Goal: Task Accomplishment & Management: Manage account settings

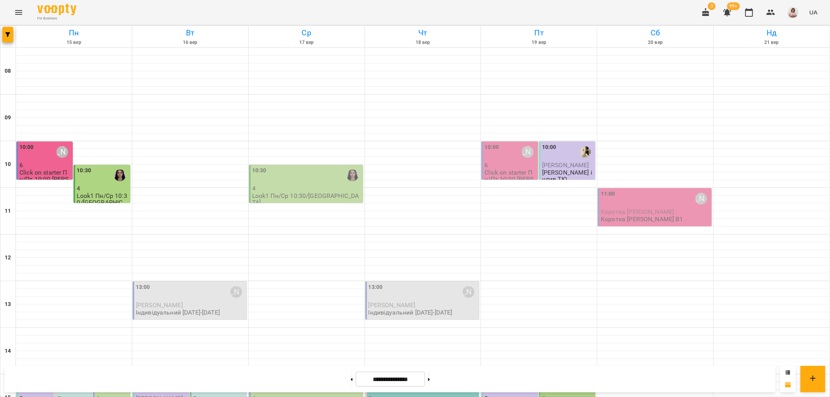
scroll to position [302, 0]
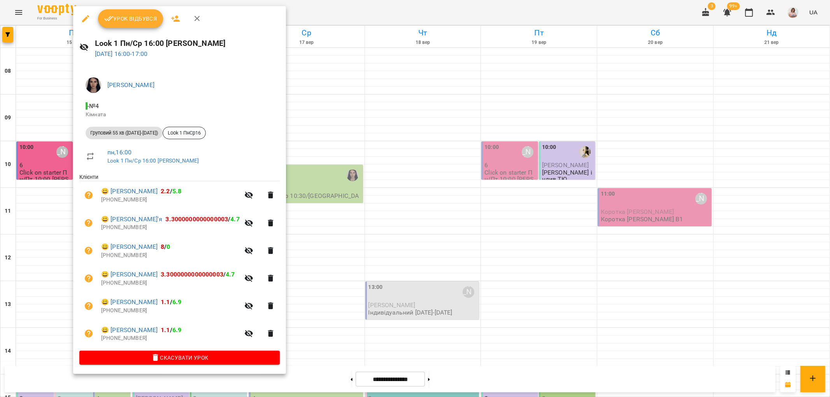
click at [348, 77] on div at bounding box center [415, 198] width 830 height 397
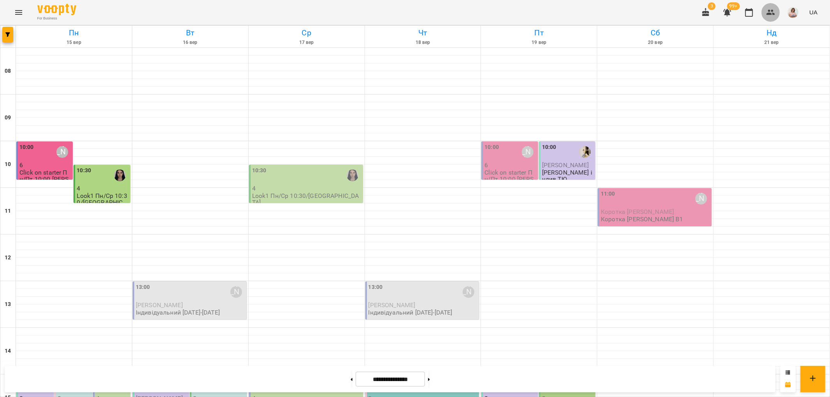
click at [772, 12] on icon "button" at bounding box center [770, 12] width 9 height 9
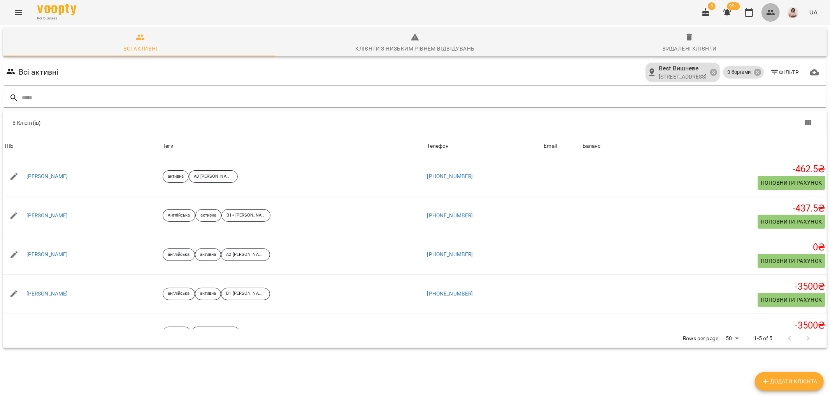
click at [775, 12] on icon "button" at bounding box center [770, 12] width 9 height 9
click at [18, 13] on icon "Menu" at bounding box center [18, 12] width 9 height 9
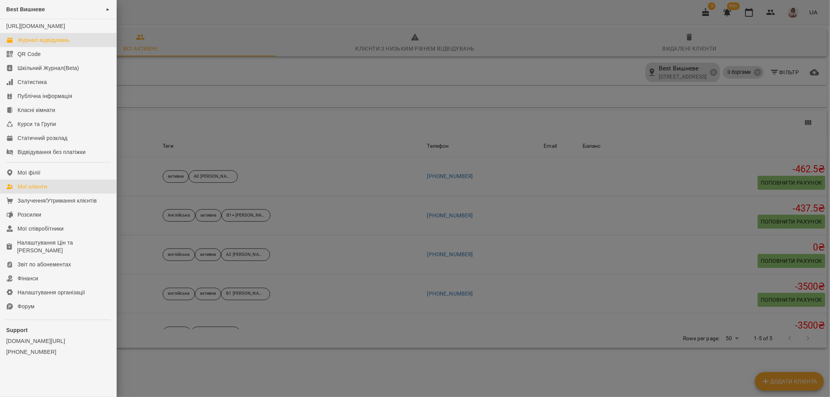
click at [60, 44] on div "Журнал відвідувань" at bounding box center [44, 40] width 52 height 8
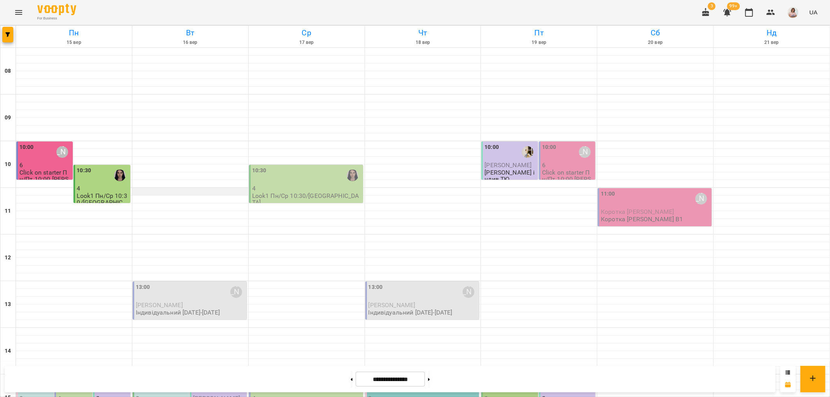
scroll to position [173, 0]
click at [73, 377] on div at bounding box center [82, 386] width 18 height 18
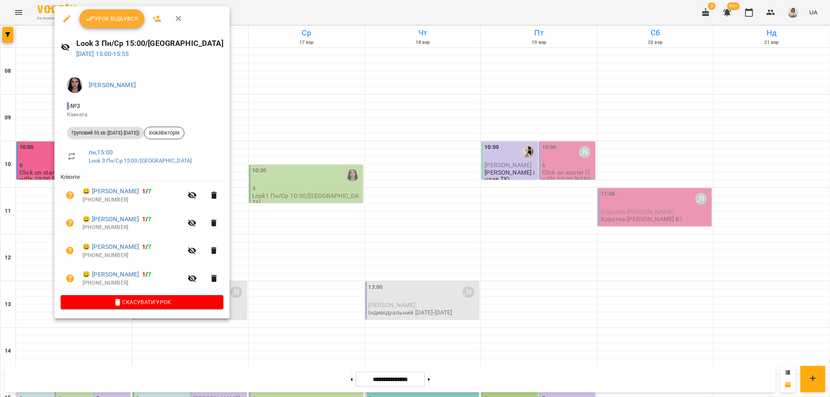
click at [290, 220] on div at bounding box center [415, 198] width 830 height 397
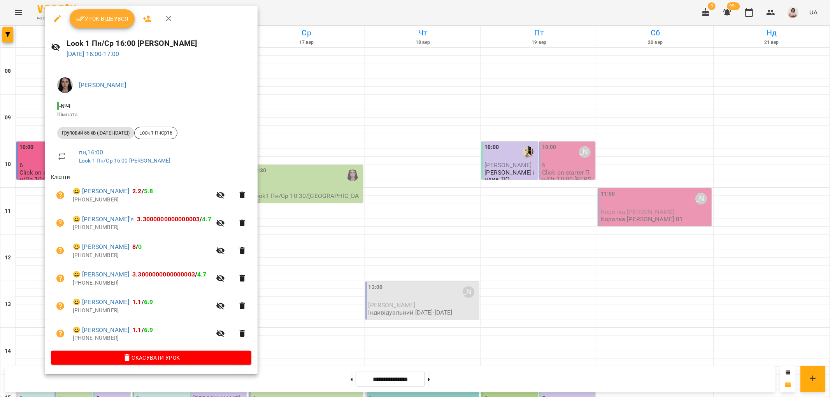
click at [304, 282] on div at bounding box center [415, 198] width 830 height 397
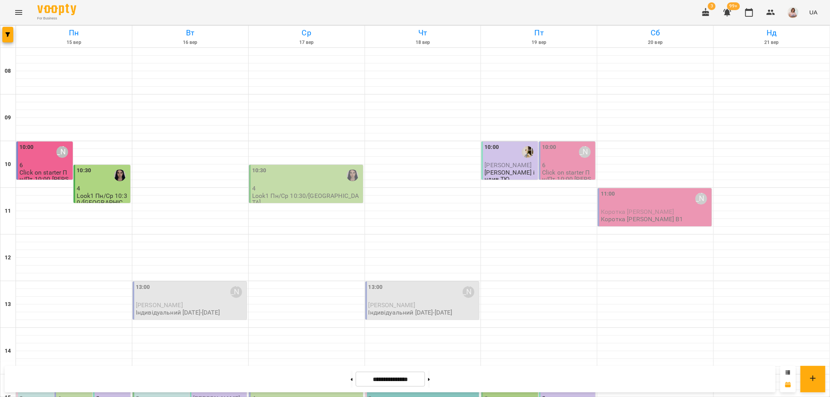
click at [29, 377] on div "15:00" at bounding box center [26, 386] width 14 height 18
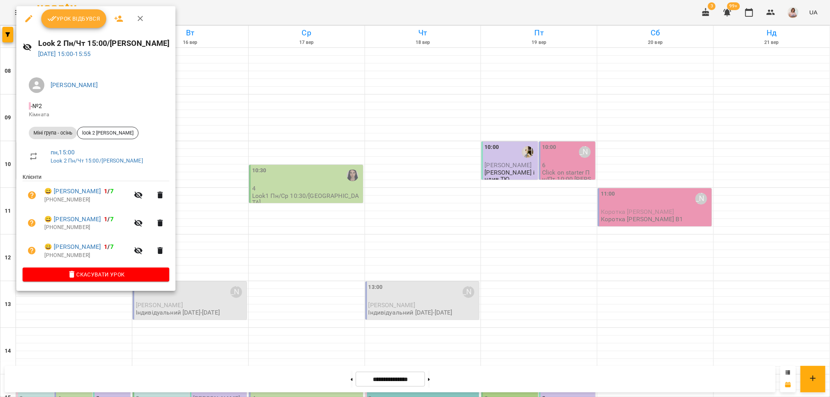
click at [273, 223] on div at bounding box center [415, 198] width 830 height 397
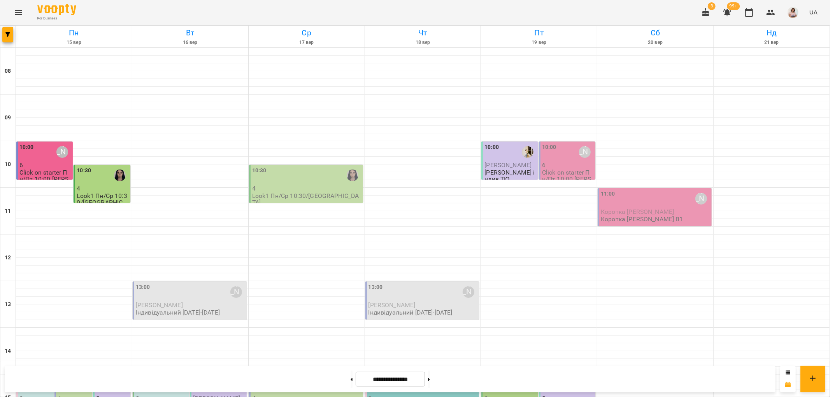
scroll to position [259, 0]
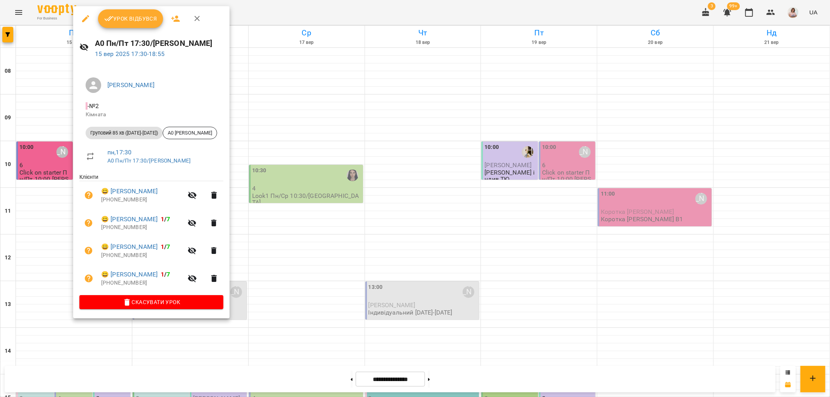
click at [334, 223] on div at bounding box center [415, 198] width 830 height 397
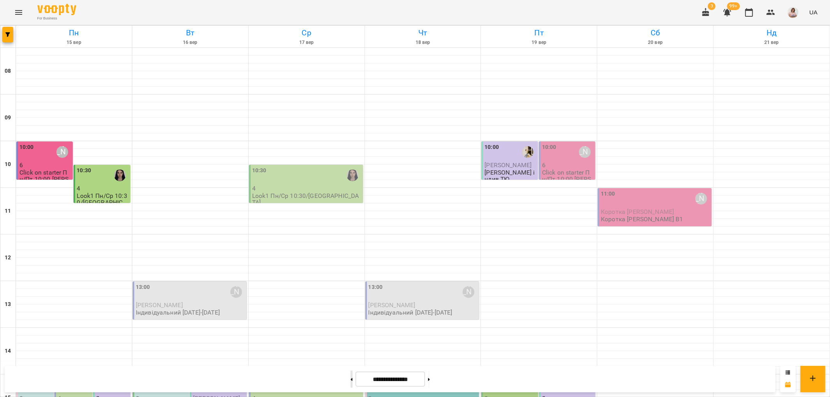
click at [351, 380] on button at bounding box center [352, 379] width 2 height 17
type input "**********"
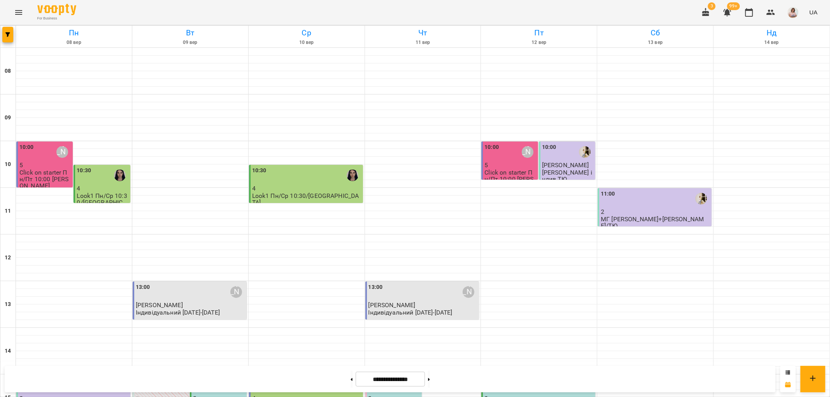
scroll to position [209, 0]
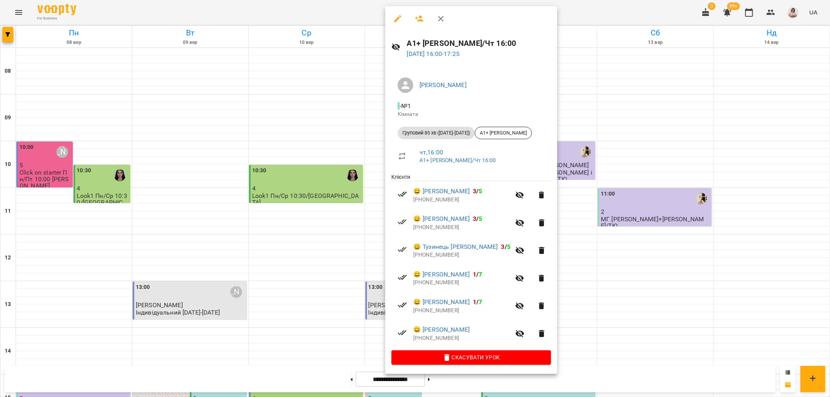
click at [373, 239] on div at bounding box center [415, 198] width 830 height 397
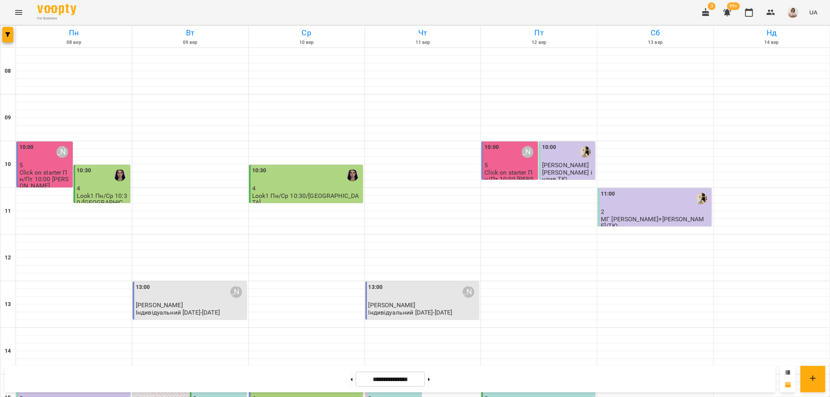
click at [382, 395] on p "3" at bounding box center [395, 398] width 52 height 7
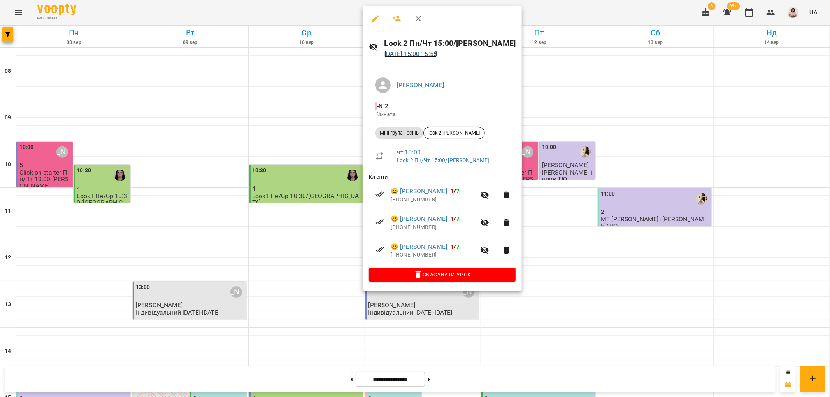
click at [409, 55] on link "[DATE] 15:00 - 15:55" at bounding box center [411, 53] width 53 height 7
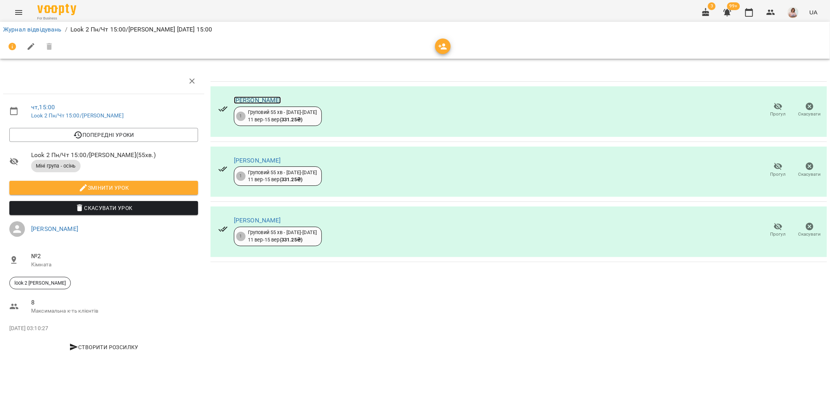
click at [278, 97] on link "[PERSON_NAME]" at bounding box center [257, 100] width 47 height 7
click at [16, 10] on icon "Menu" at bounding box center [18, 12] width 7 height 5
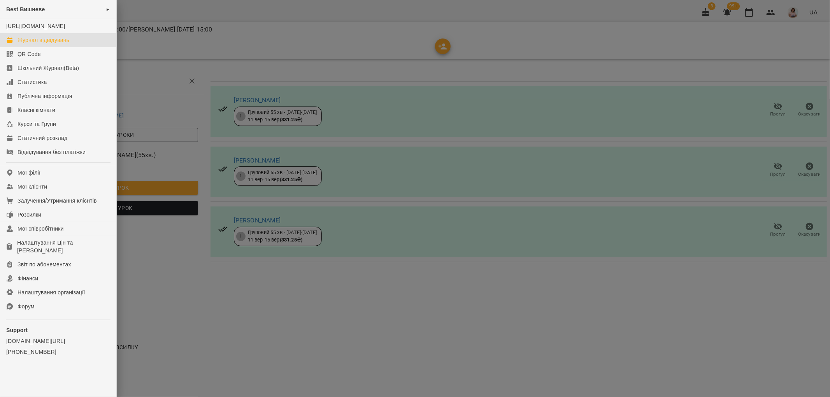
click at [57, 44] on div "Журнал відвідувань" at bounding box center [44, 40] width 52 height 8
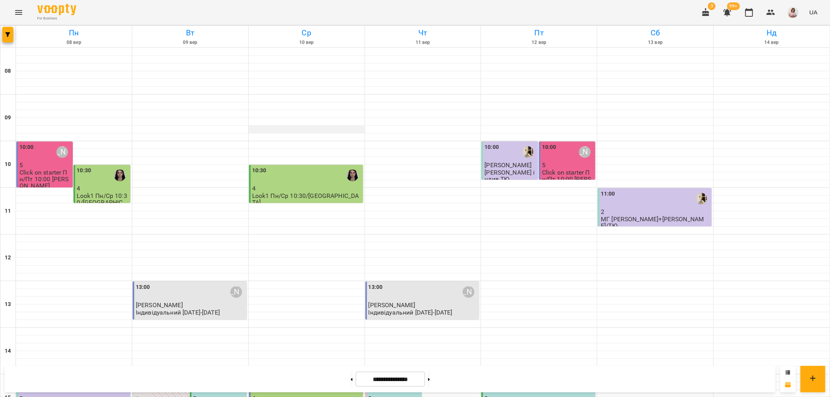
scroll to position [302, 0]
click at [430, 378] on button at bounding box center [429, 379] width 2 height 17
type input "**********"
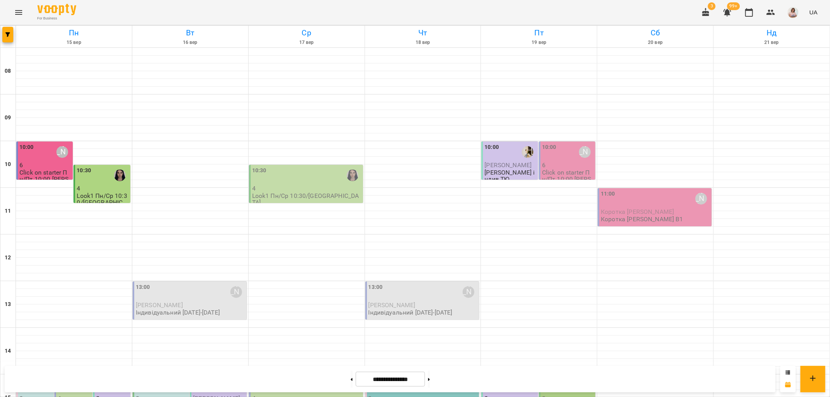
scroll to position [173, 0]
click at [117, 395] on p "2" at bounding box center [112, 398] width 33 height 7
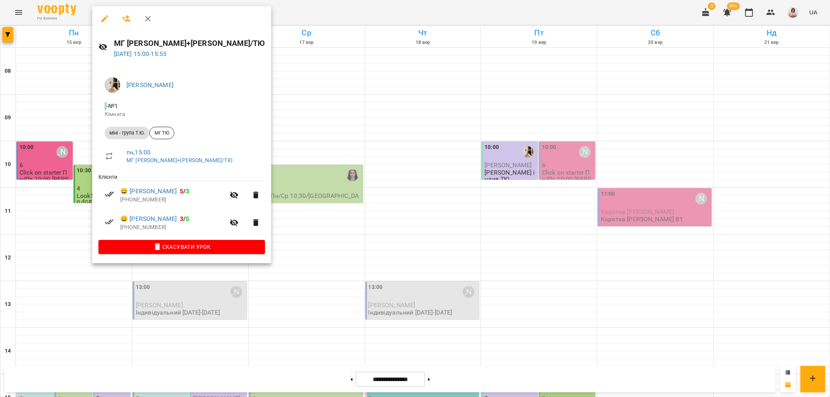
click at [61, 228] on div at bounding box center [415, 198] width 830 height 397
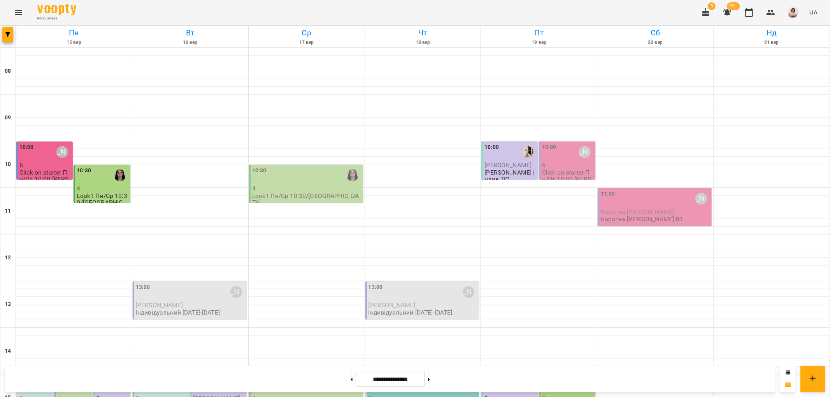
click at [20, 395] on p "3" at bounding box center [35, 398] width 33 height 7
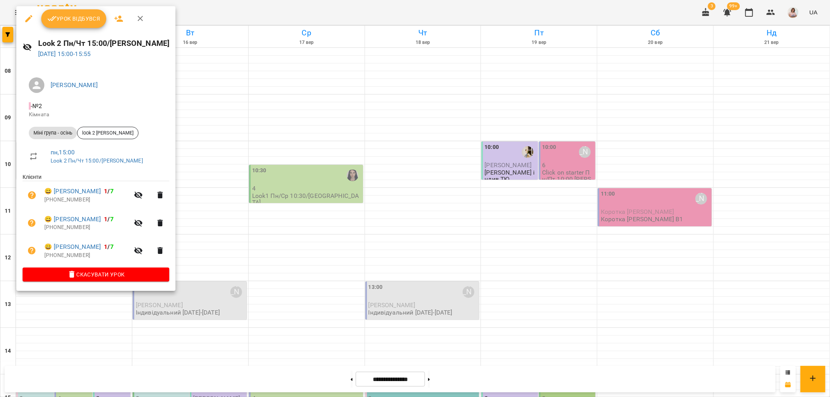
click at [64, 18] on span "Урок відбувся" at bounding box center [73, 18] width 53 height 9
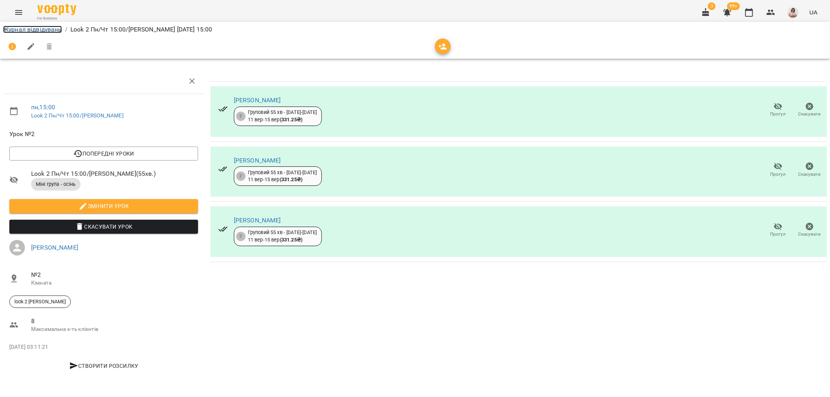
click at [20, 28] on link "Журнал відвідувань" at bounding box center [32, 29] width 59 height 7
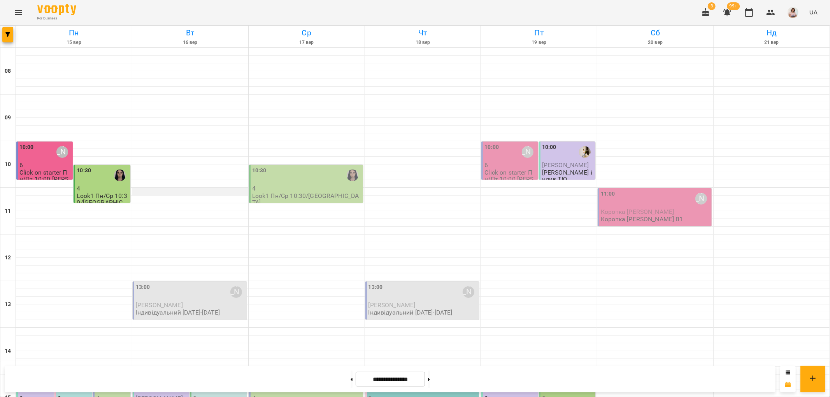
scroll to position [173, 0]
click at [112, 395] on p "4" at bounding box center [112, 398] width 33 height 7
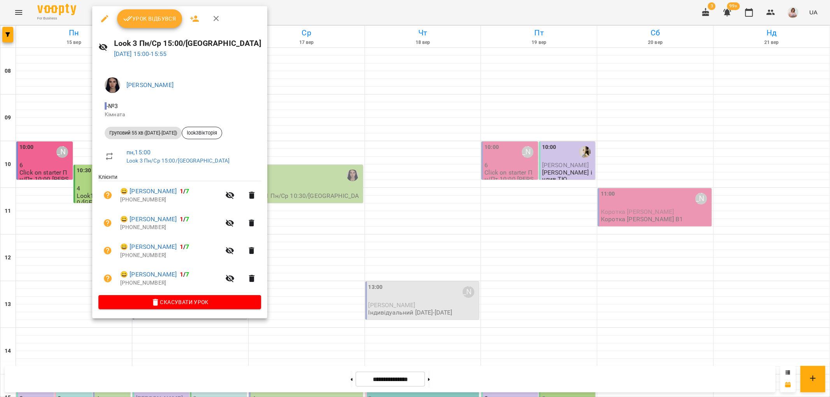
click at [157, 20] on span "Урок відбувся" at bounding box center [149, 18] width 53 height 9
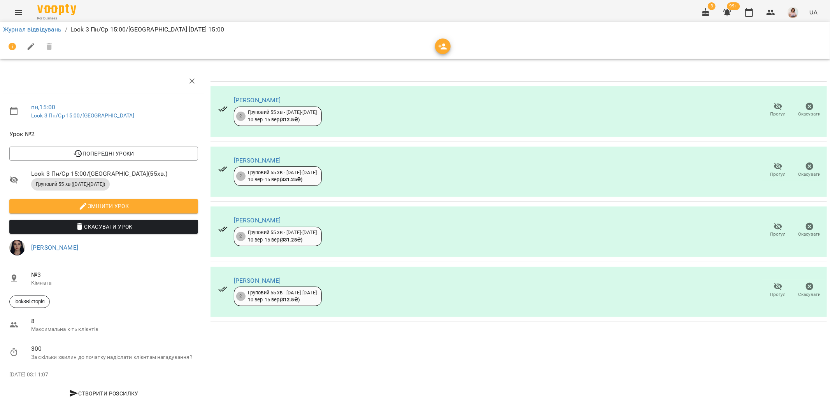
click at [774, 167] on icon "button" at bounding box center [778, 166] width 9 height 7
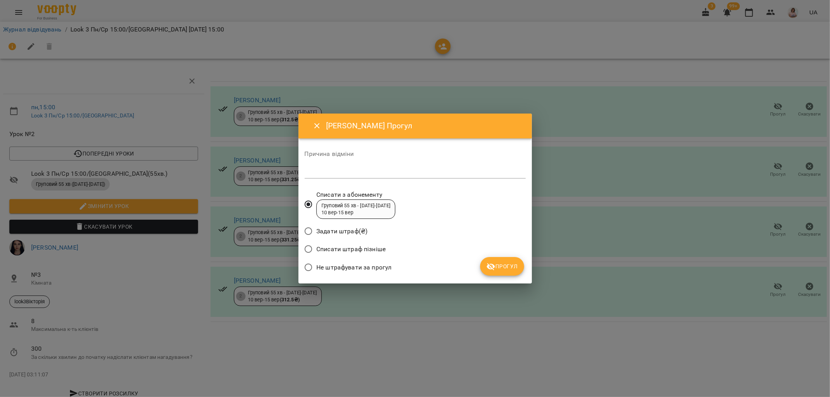
click at [339, 166] on div "*" at bounding box center [415, 172] width 221 height 12
type textarea "*********"
click at [511, 266] on span "Прогул" at bounding box center [503, 266] width 32 height 9
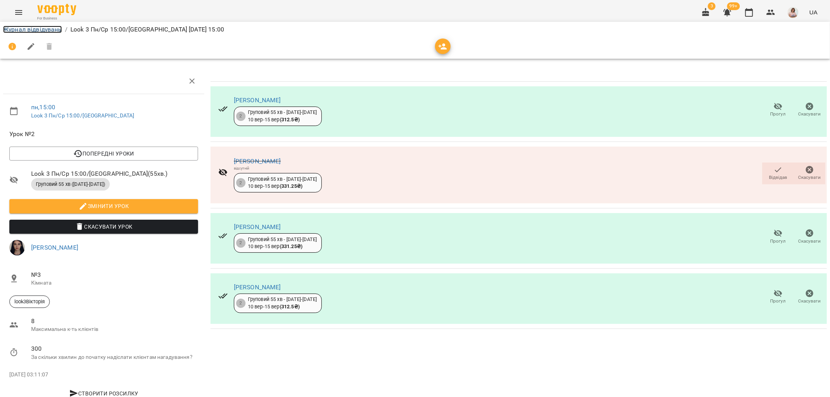
click at [20, 32] on link "Журнал відвідувань" at bounding box center [32, 29] width 59 height 7
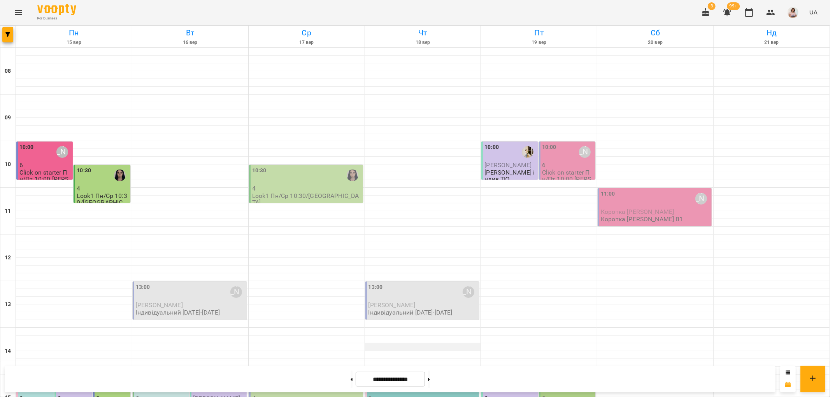
scroll to position [216, 0]
click at [23, 377] on div "15:00" at bounding box center [26, 386] width 14 height 18
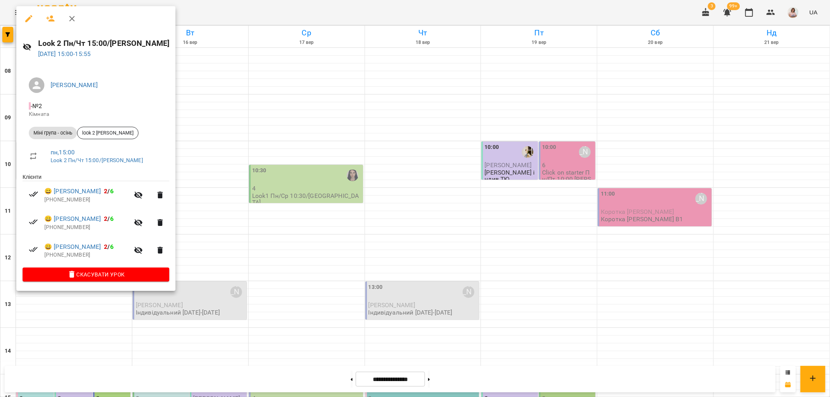
click at [225, 180] on div at bounding box center [415, 198] width 830 height 397
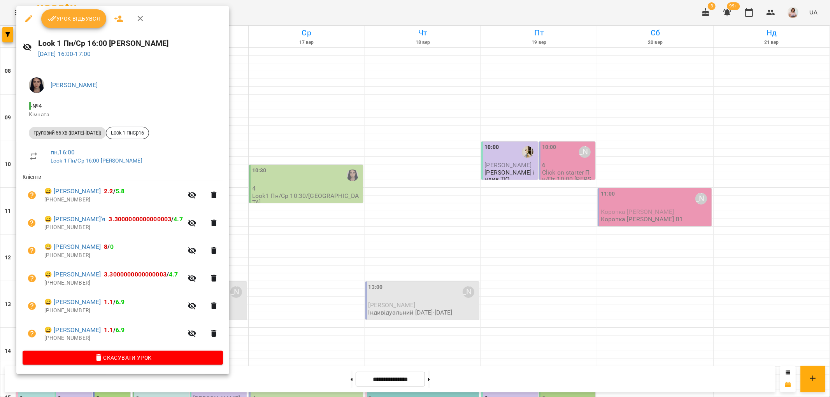
click at [275, 183] on div at bounding box center [415, 198] width 830 height 397
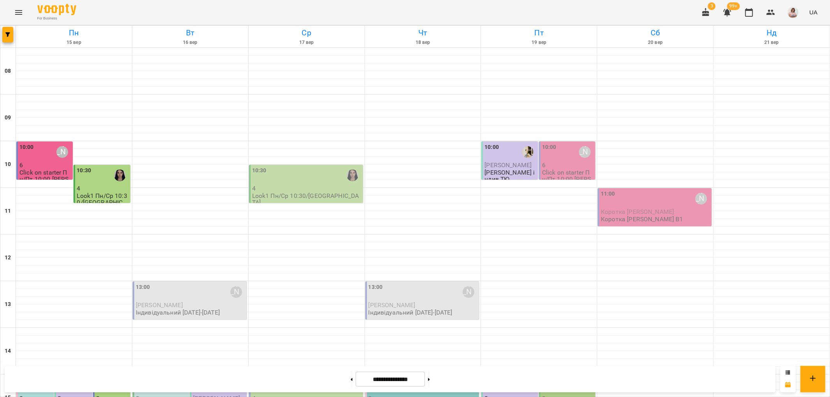
scroll to position [302, 0]
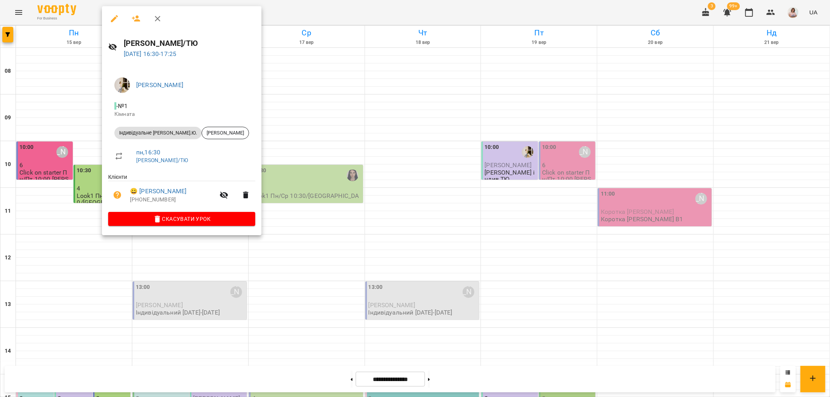
click at [317, 160] on div at bounding box center [415, 198] width 830 height 397
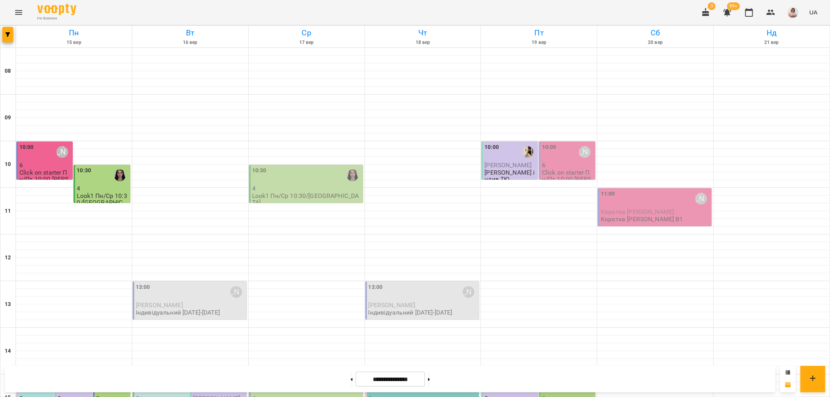
click at [79, 395] on p "2" at bounding box center [74, 398] width 33 height 7
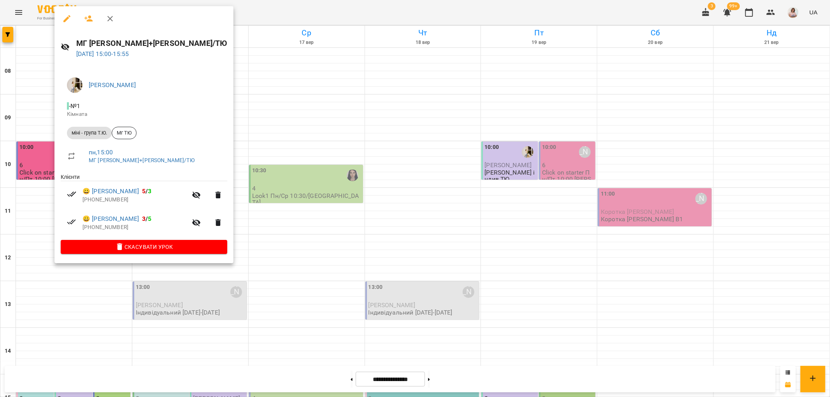
drag, startPoint x: 332, startPoint y: 215, endPoint x: 323, endPoint y: 225, distance: 13.8
click at [332, 215] on div at bounding box center [415, 198] width 830 height 397
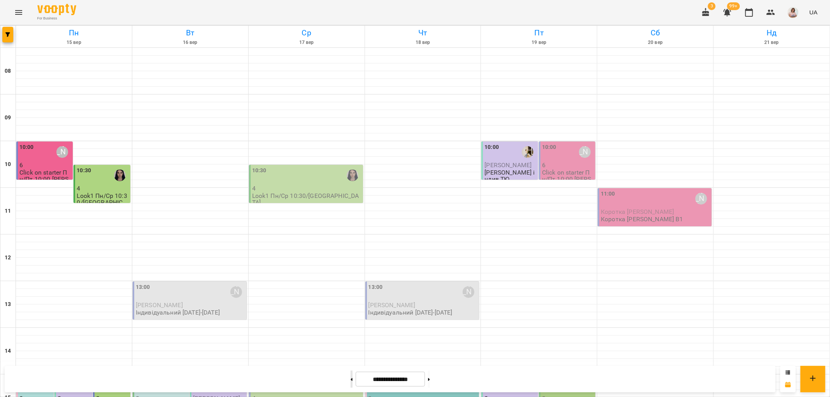
click at [351, 380] on button at bounding box center [352, 379] width 2 height 17
type input "**********"
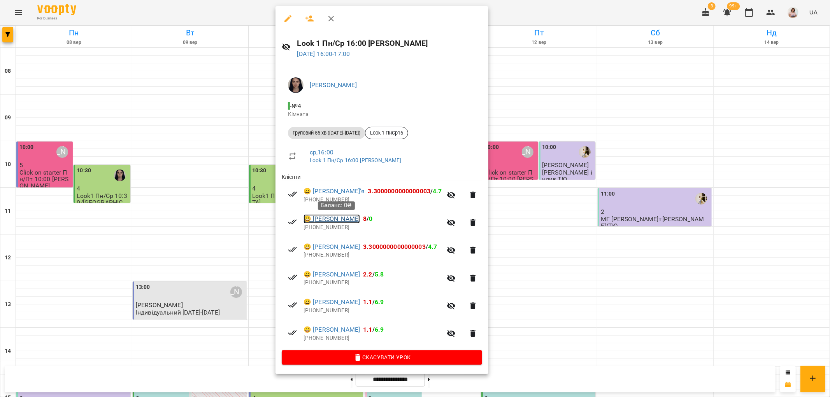
click at [360, 221] on link "😀 [PERSON_NAME]" at bounding box center [332, 218] width 56 height 9
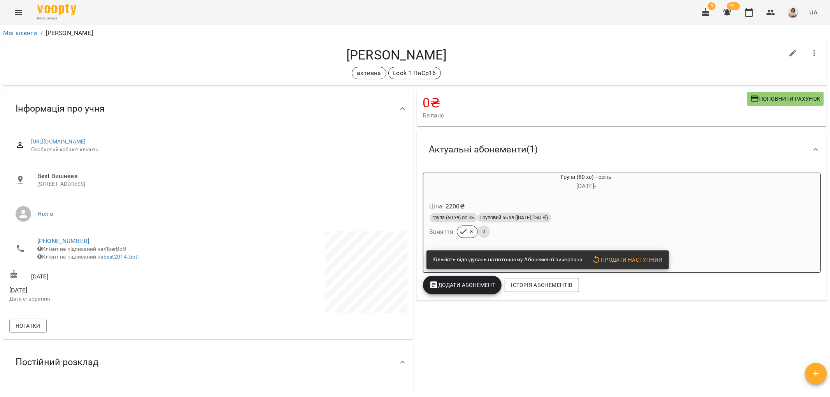
click at [605, 202] on div "Ціна 2200 ₴" at bounding box center [567, 207] width 279 height 14
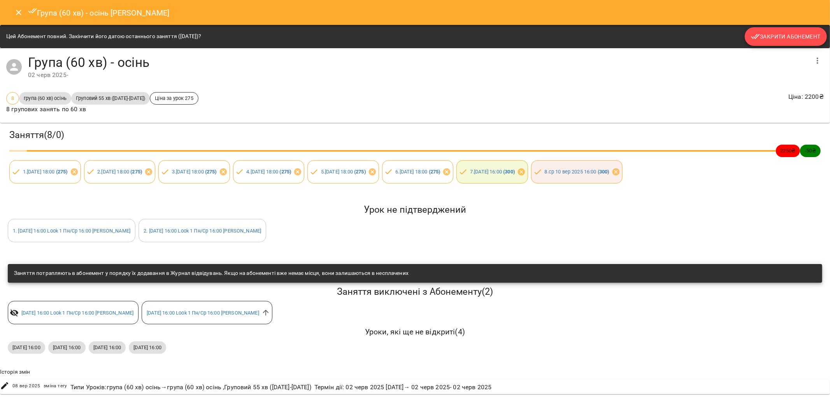
click at [781, 37] on span "Закрити Абонемент" at bounding box center [786, 36] width 70 height 9
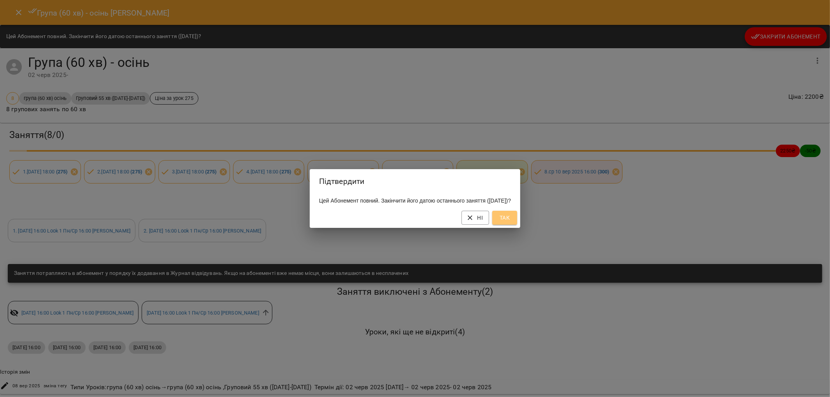
click at [511, 219] on span "Так" at bounding box center [505, 217] width 12 height 9
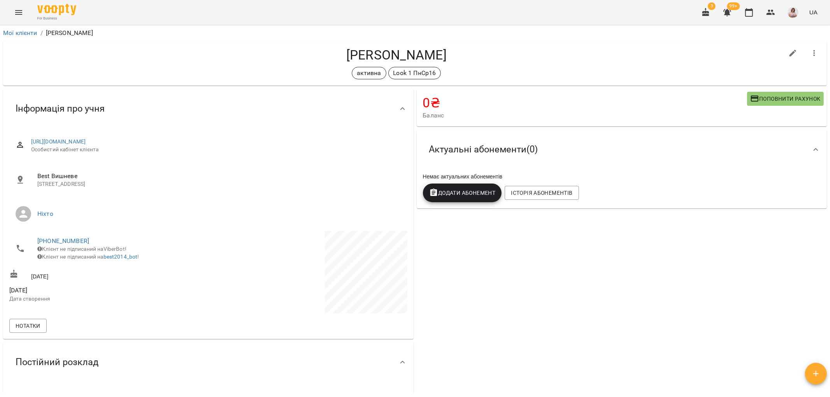
click at [17, 16] on icon "Menu" at bounding box center [18, 12] width 9 height 9
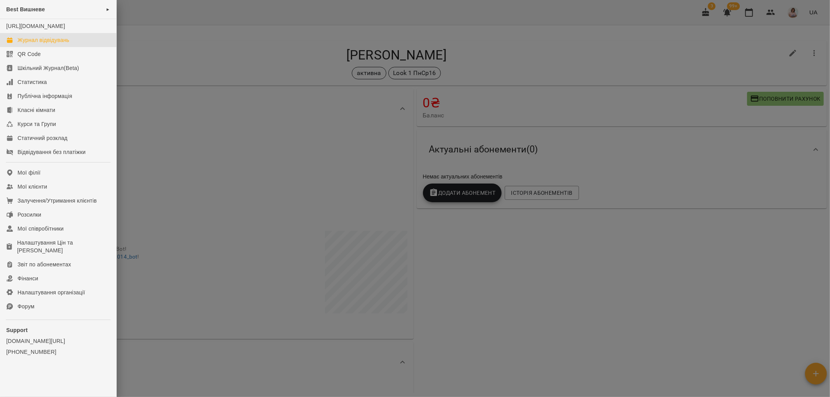
click at [53, 44] on div "Журнал відвідувань" at bounding box center [44, 40] width 52 height 8
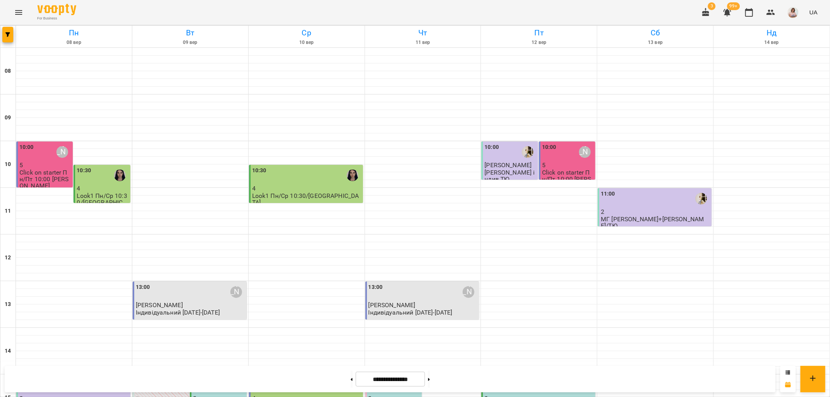
scroll to position [259, 0]
click at [430, 379] on button at bounding box center [429, 379] width 2 height 17
type input "**********"
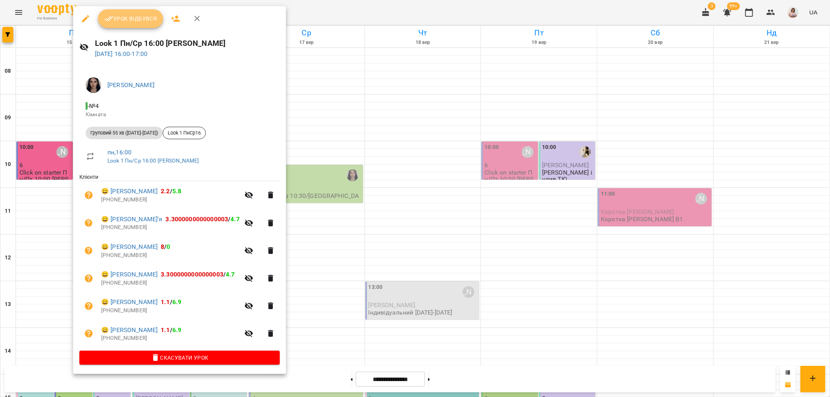
click at [144, 15] on span "Урок відбувся" at bounding box center [130, 18] width 53 height 9
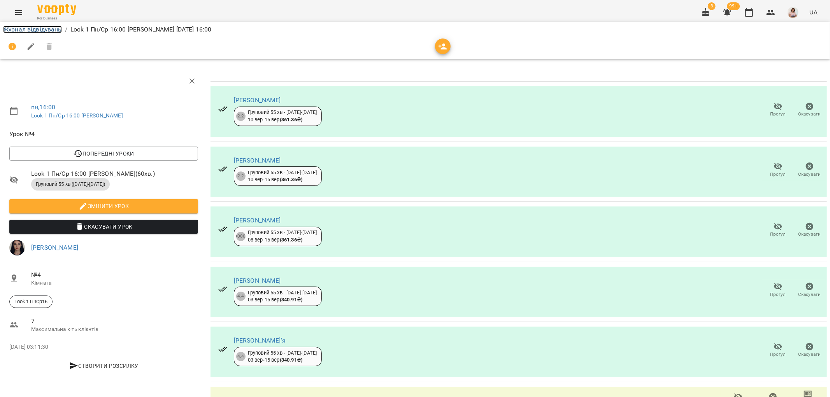
click at [16, 28] on link "Журнал відвідувань" at bounding box center [32, 29] width 59 height 7
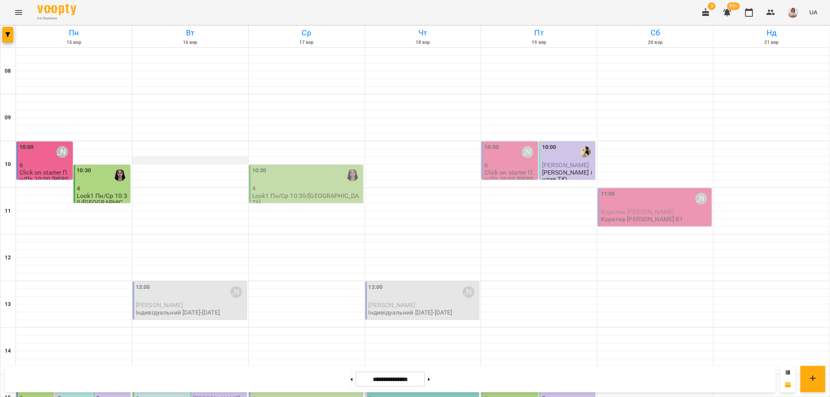
scroll to position [339, 0]
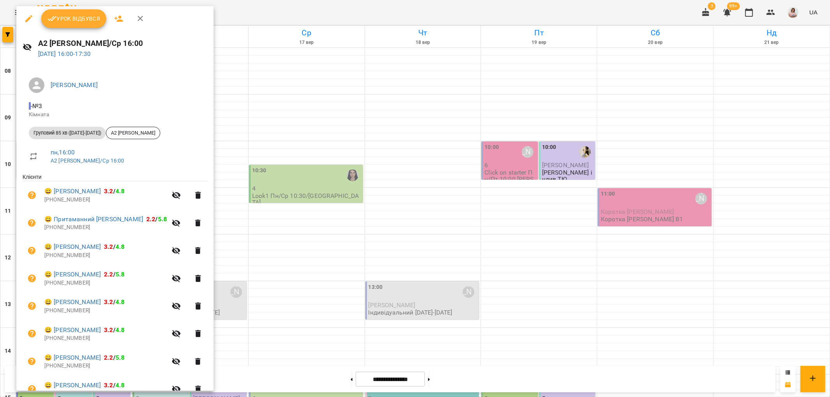
scroll to position [67, 0]
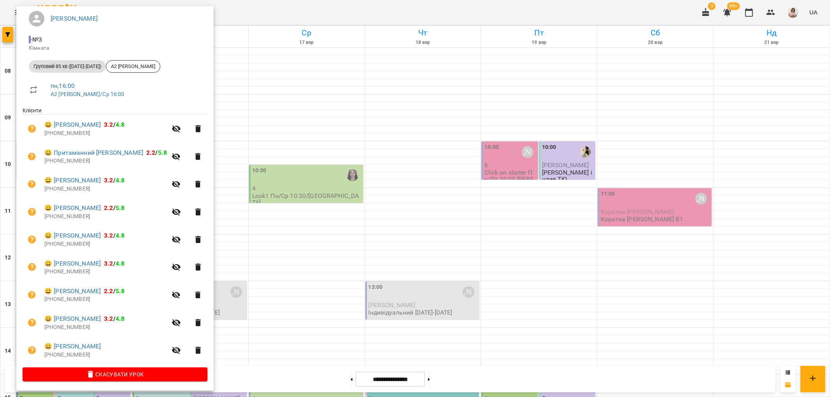
click at [344, 131] on div at bounding box center [415, 198] width 830 height 397
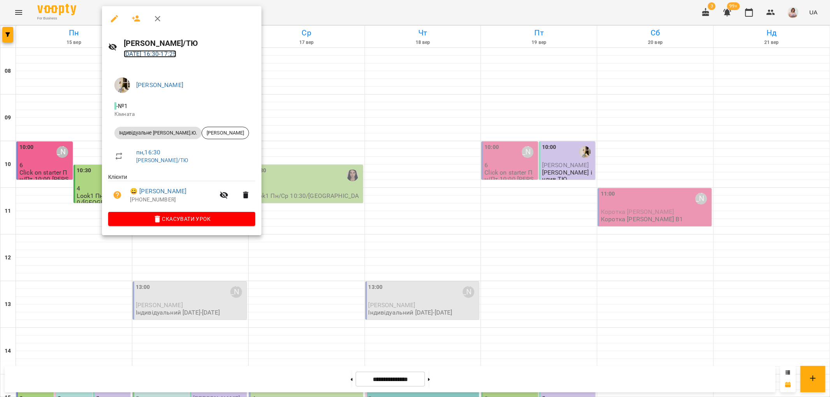
click at [161, 54] on link "[DATE] 16:30 - 17:25" at bounding box center [150, 53] width 53 height 7
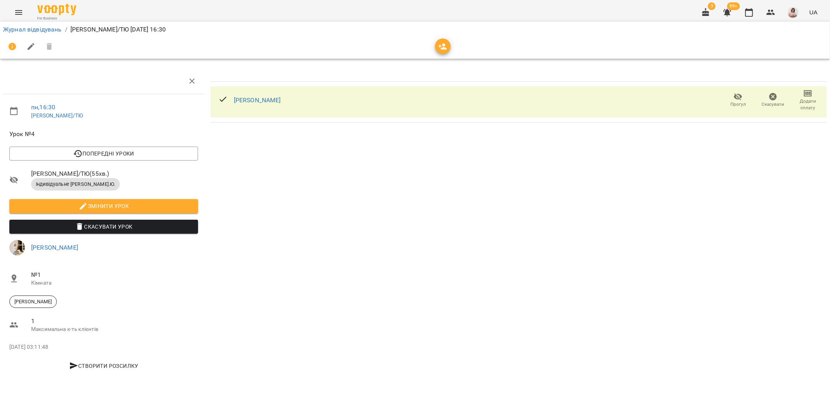
click at [230, 98] on div "[PERSON_NAME]" at bounding box center [249, 100] width 75 height 25
click at [260, 99] on link "[PERSON_NAME]" at bounding box center [257, 100] width 47 height 7
click at [26, 30] on link "Журнал відвідувань" at bounding box center [32, 29] width 59 height 7
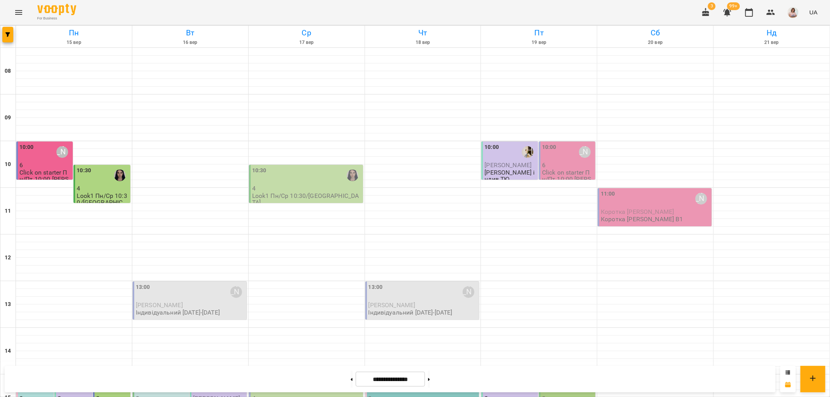
scroll to position [259, 0]
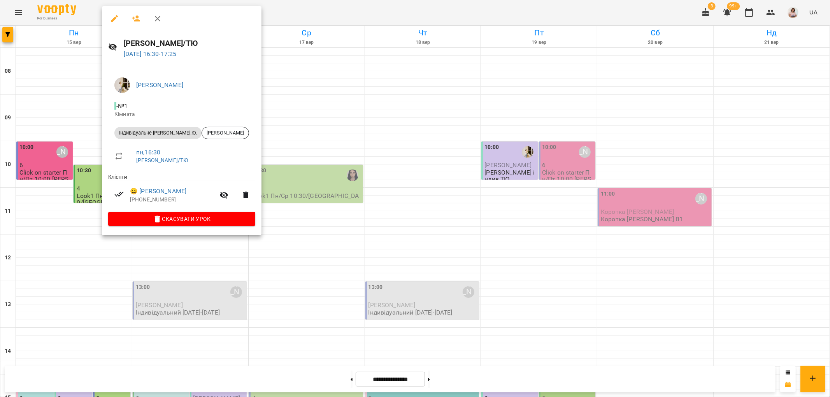
click at [269, 183] on div at bounding box center [415, 198] width 830 height 397
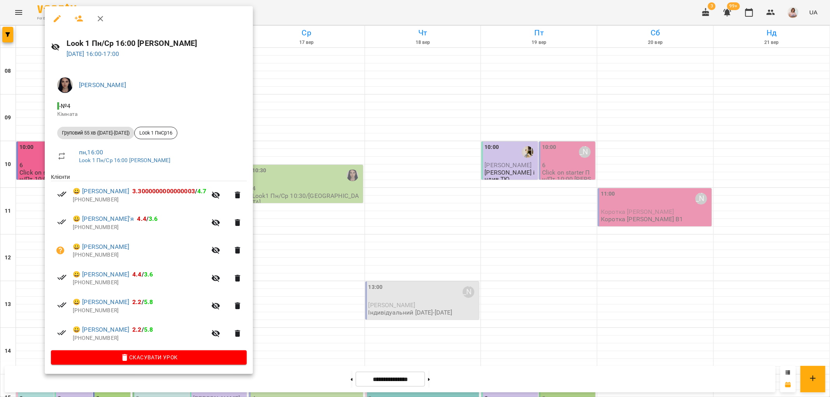
click at [336, 149] on div at bounding box center [415, 198] width 830 height 397
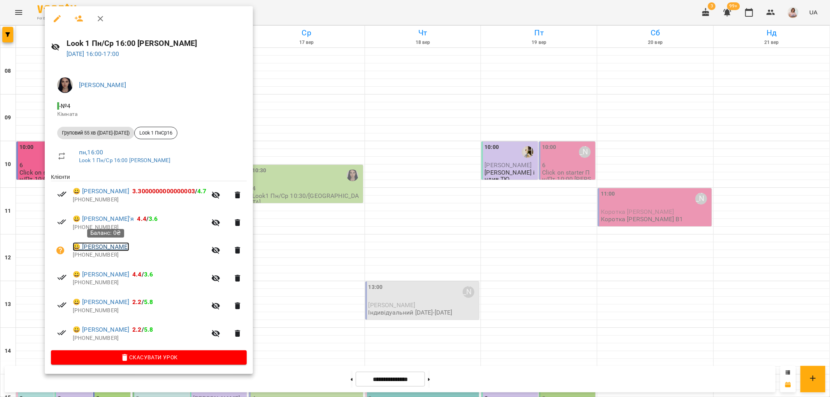
click at [122, 246] on link "😀 [PERSON_NAME]" at bounding box center [101, 247] width 56 height 9
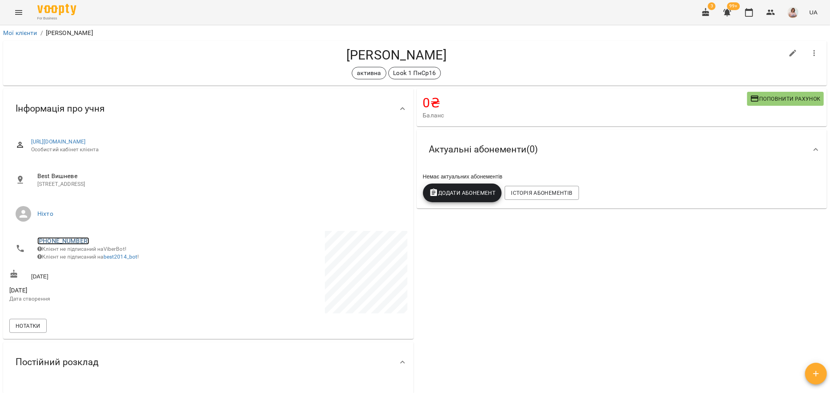
click at [65, 242] on link "[PHONE_NUMBER]" at bounding box center [63, 240] width 52 height 7
click at [93, 256] on img at bounding box center [95, 256] width 12 height 12
click at [23, 9] on button "Menu" at bounding box center [18, 12] width 19 height 19
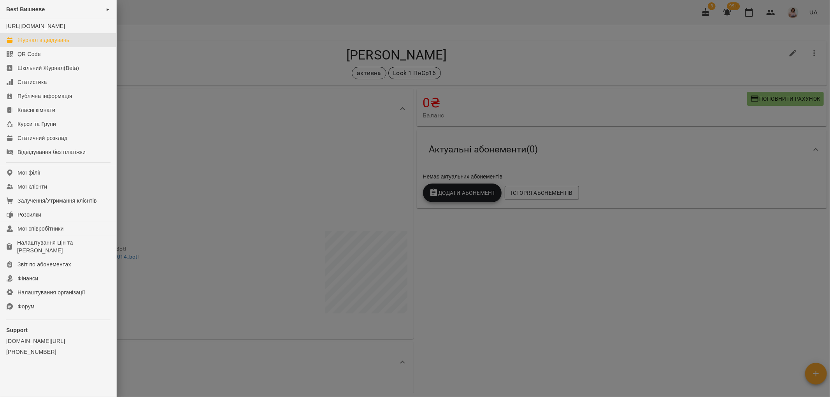
click at [69, 44] on div "Журнал відвідувань" at bounding box center [44, 40] width 52 height 8
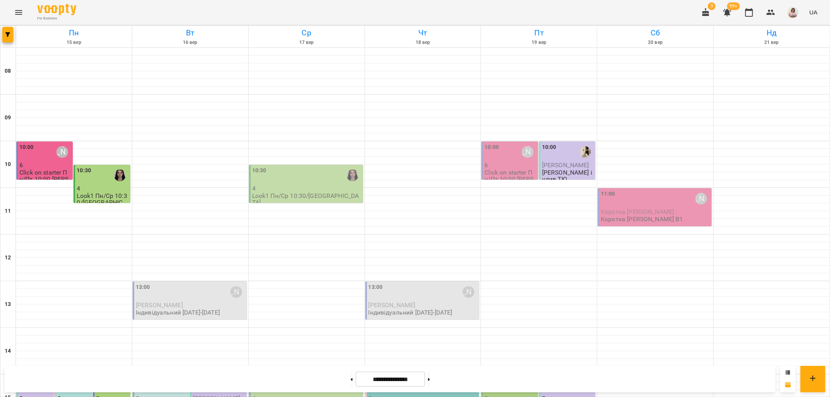
scroll to position [216, 0]
click at [102, 395] on p "3" at bounding box center [112, 398] width 33 height 7
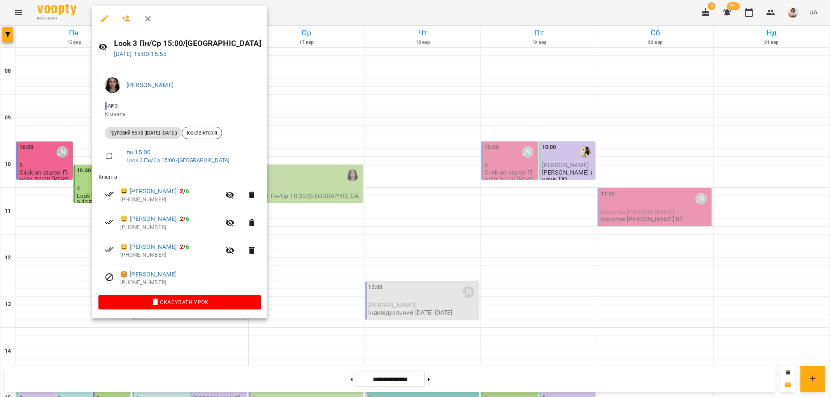
click at [771, 11] on div at bounding box center [415, 198] width 830 height 397
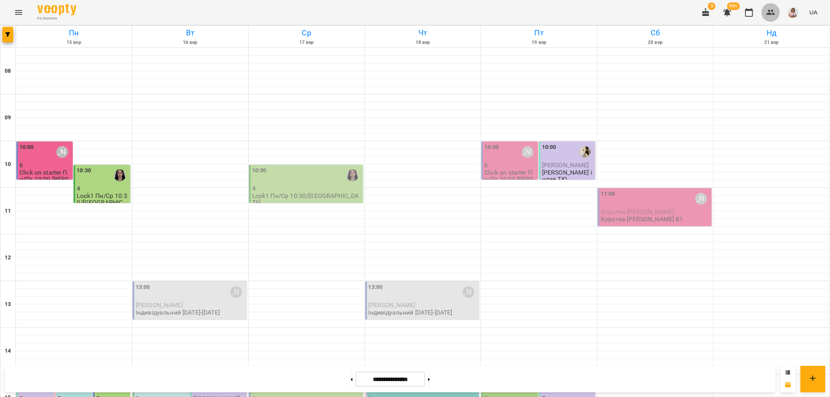
click at [771, 11] on icon "button" at bounding box center [771, 12] width 9 height 5
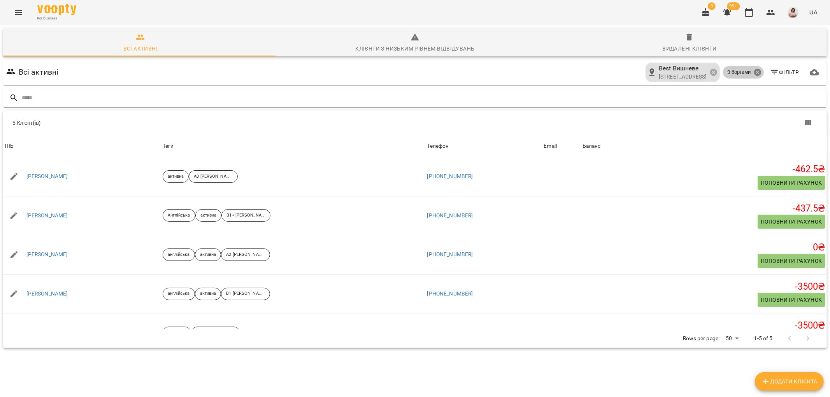
click at [754, 72] on icon at bounding box center [757, 72] width 7 height 7
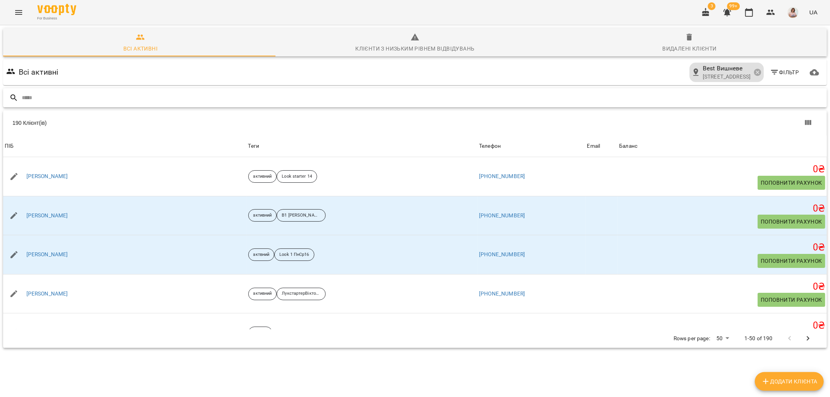
click at [170, 100] on input "text" at bounding box center [423, 97] width 802 height 13
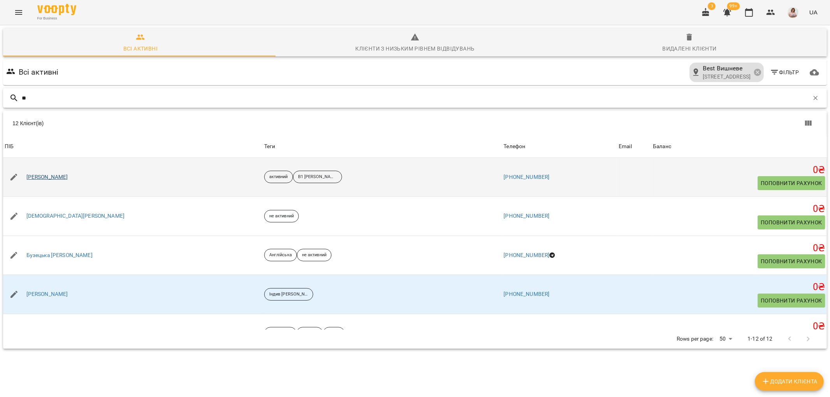
type input "**"
click at [39, 178] on link "[PERSON_NAME]" at bounding box center [47, 178] width 42 height 8
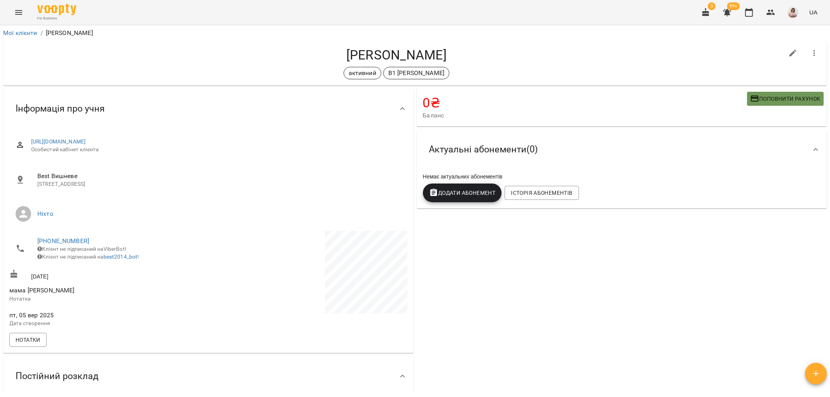
click at [773, 98] on span "Поповнити рахунок" at bounding box center [785, 98] width 70 height 9
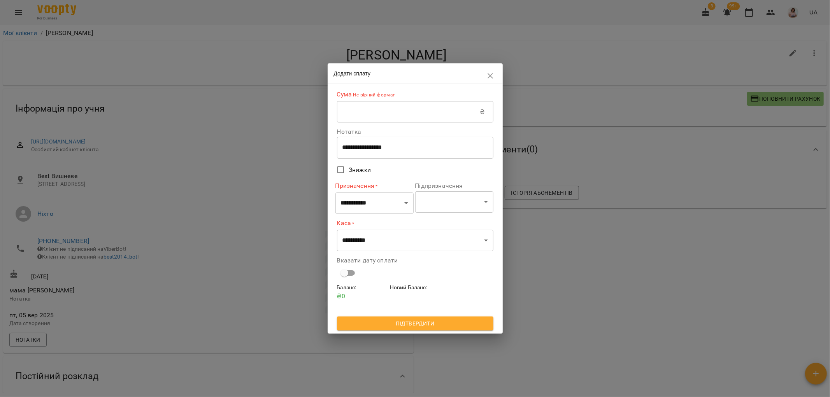
click at [387, 114] on input "text" at bounding box center [408, 112] width 143 height 22
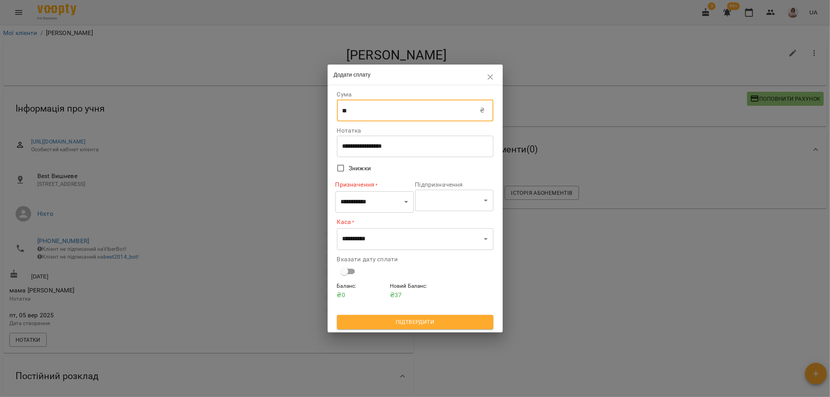
type input "****"
click at [384, 200] on select "**********" at bounding box center [375, 202] width 78 height 22
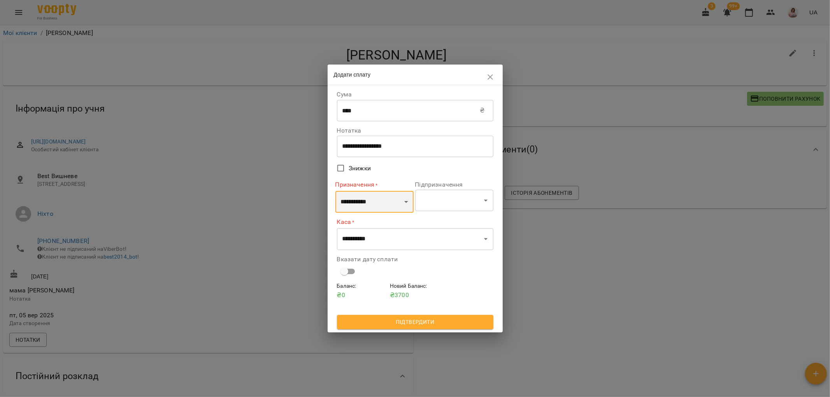
select select "*********"
click at [336, 191] on select "**********" at bounding box center [375, 202] width 78 height 22
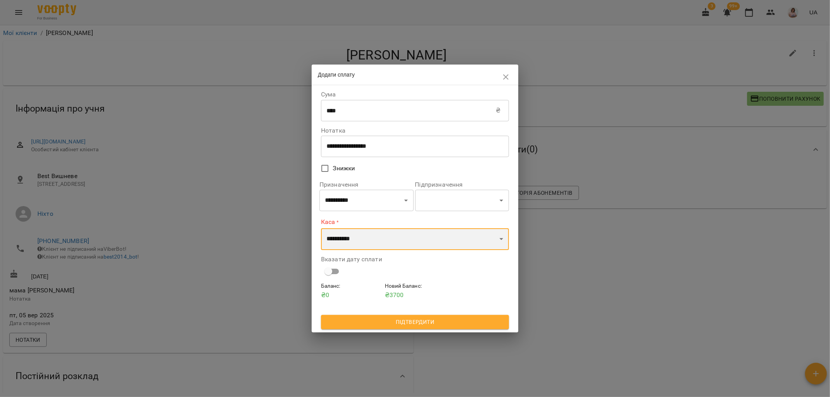
click at [371, 239] on select "**********" at bounding box center [415, 239] width 188 height 22
select select "**********"
click at [321, 228] on select "**********" at bounding box center [415, 239] width 188 height 22
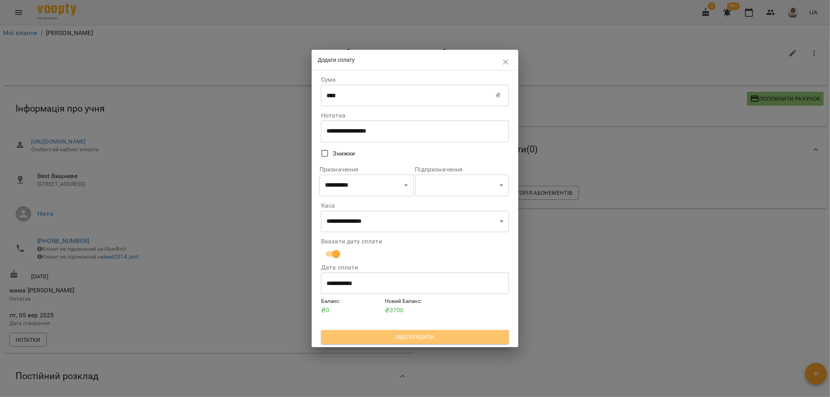
click at [391, 337] on span "Підтвердити" at bounding box center [415, 337] width 176 height 9
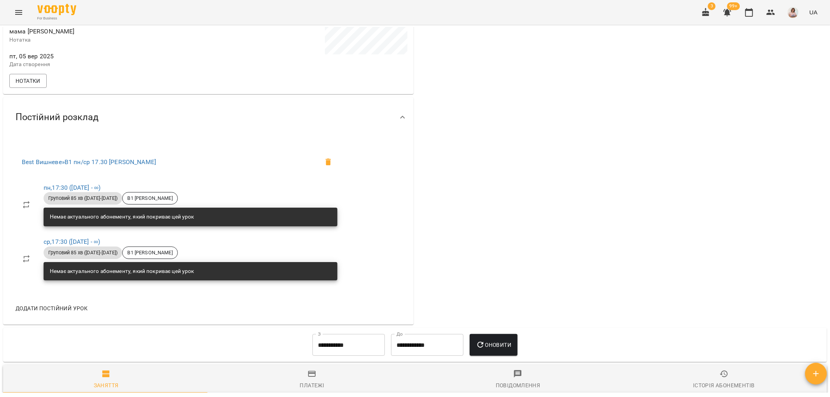
scroll to position [519, 0]
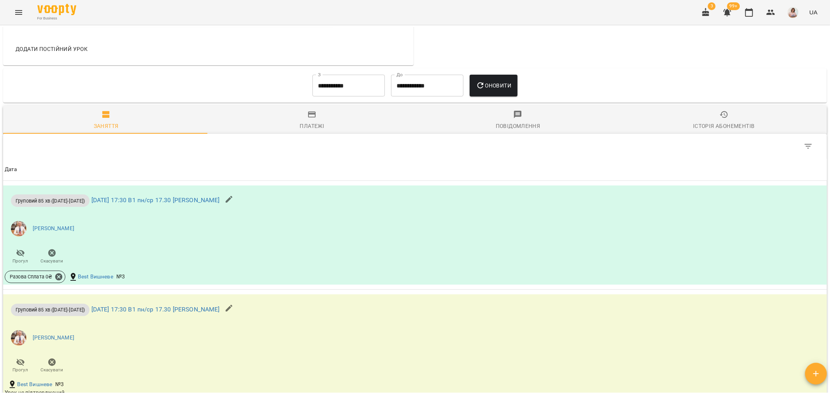
click at [312, 127] on div "Платежі" at bounding box center [312, 125] width 25 height 9
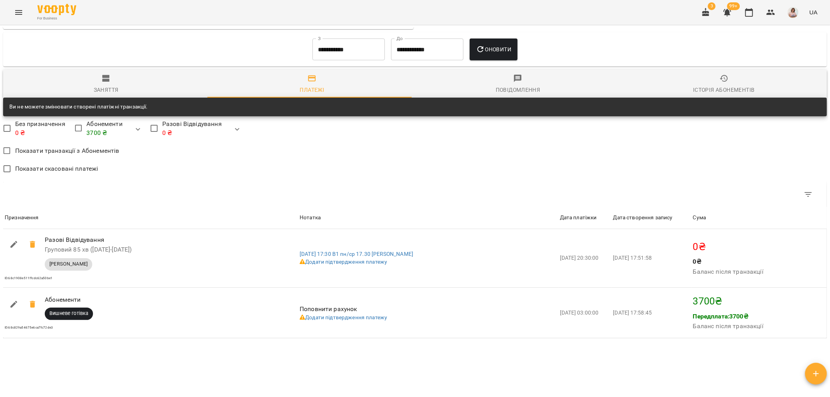
scroll to position [601, 0]
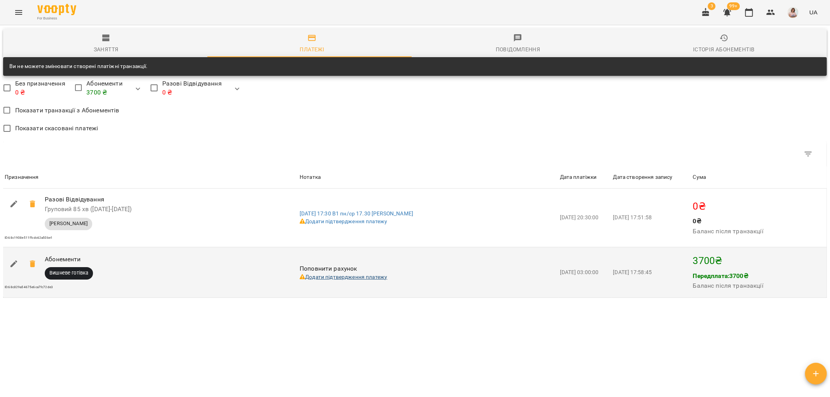
click at [337, 275] on link "Додати підтвердження платежу" at bounding box center [344, 277] width 88 height 6
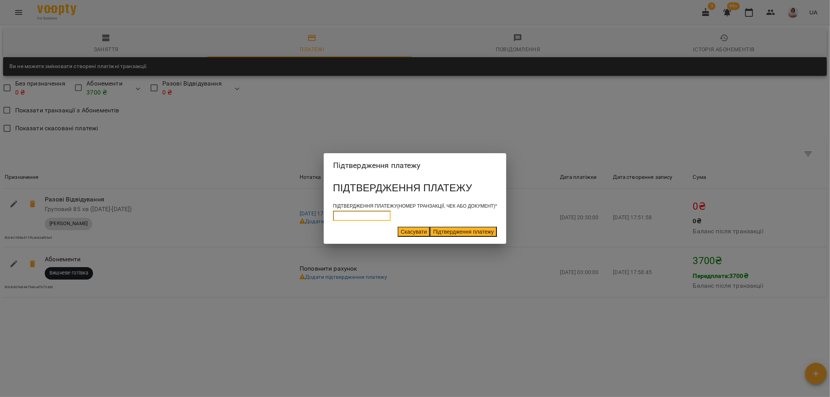
click at [357, 213] on input at bounding box center [362, 216] width 58 height 10
type input "**********"
click at [477, 234] on button "Підтвердження платежу" at bounding box center [463, 232] width 67 height 10
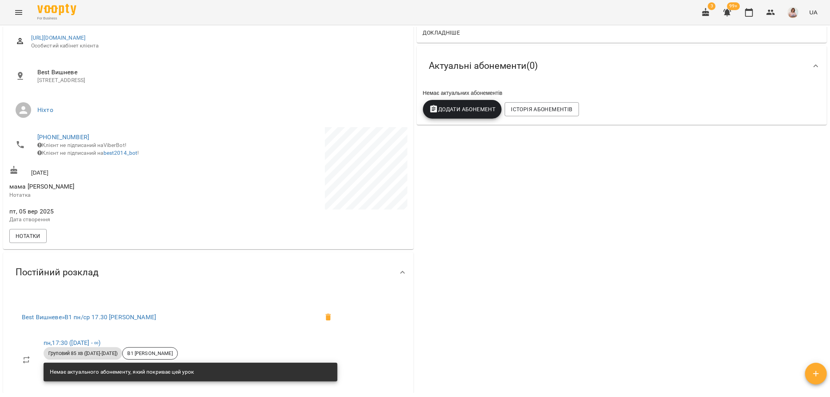
scroll to position [0, 0]
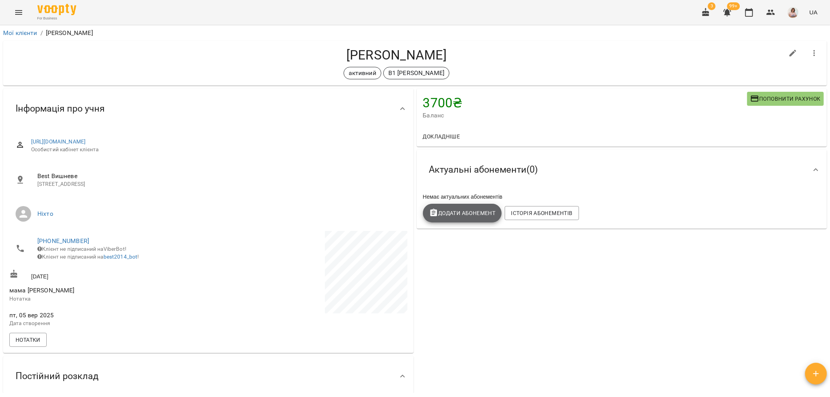
click at [460, 213] on span "Додати Абонемент" at bounding box center [462, 213] width 67 height 9
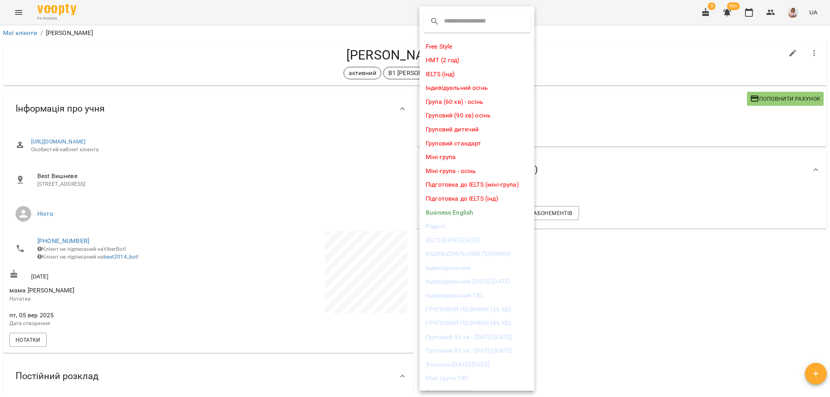
click at [642, 297] on div at bounding box center [415, 198] width 830 height 397
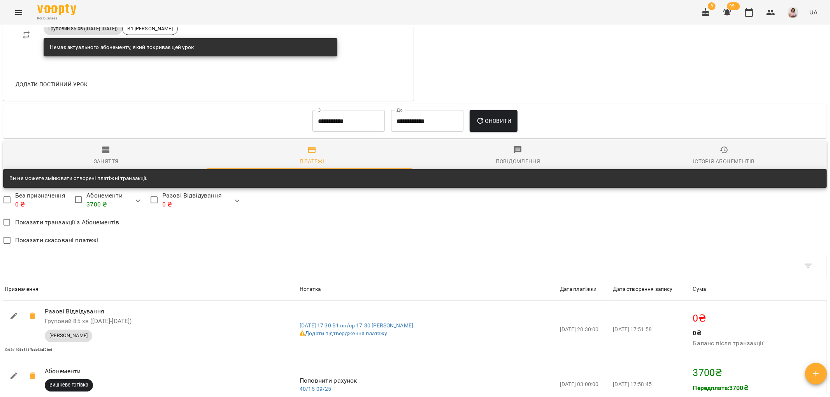
scroll to position [562, 0]
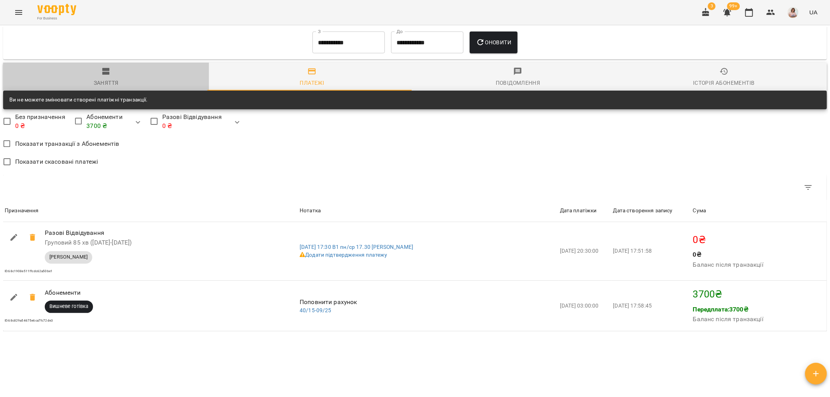
click at [108, 76] on icon "button" at bounding box center [106, 71] width 9 height 9
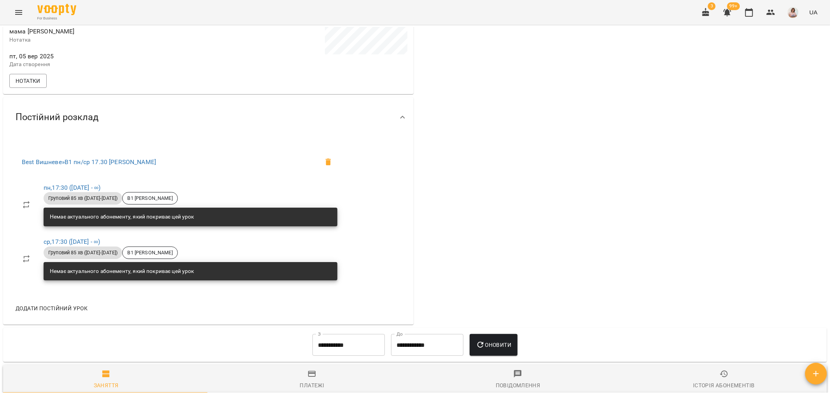
scroll to position [0, 0]
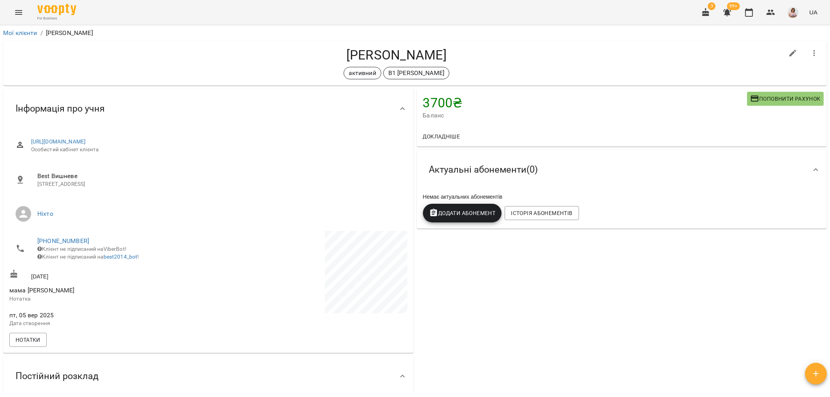
click at [457, 215] on span "Додати Абонемент" at bounding box center [462, 213] width 67 height 9
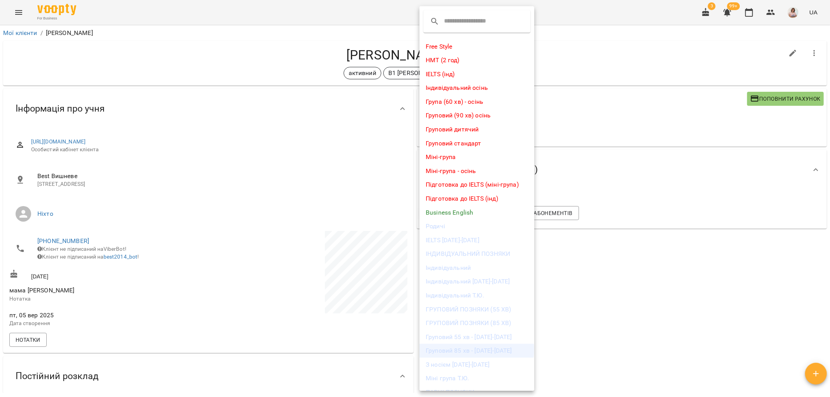
click at [476, 349] on li "Груповий 85 хв - [DATE]-[DATE]" at bounding box center [477, 351] width 115 height 14
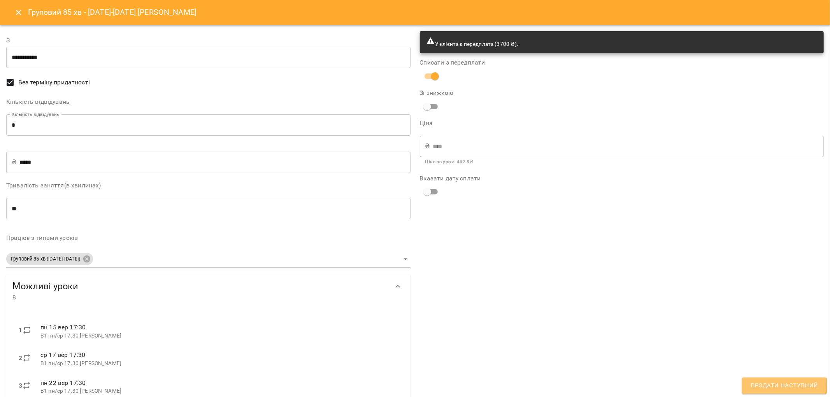
click at [781, 384] on span "Продати наступний" at bounding box center [785, 386] width 68 height 10
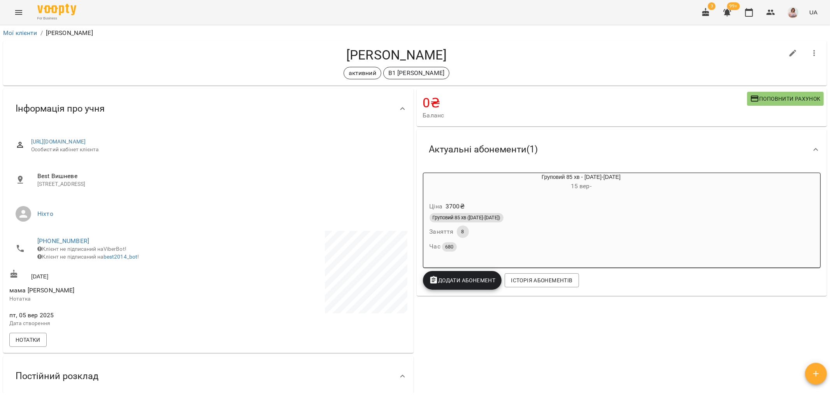
click at [23, 13] on icon "Menu" at bounding box center [18, 12] width 9 height 9
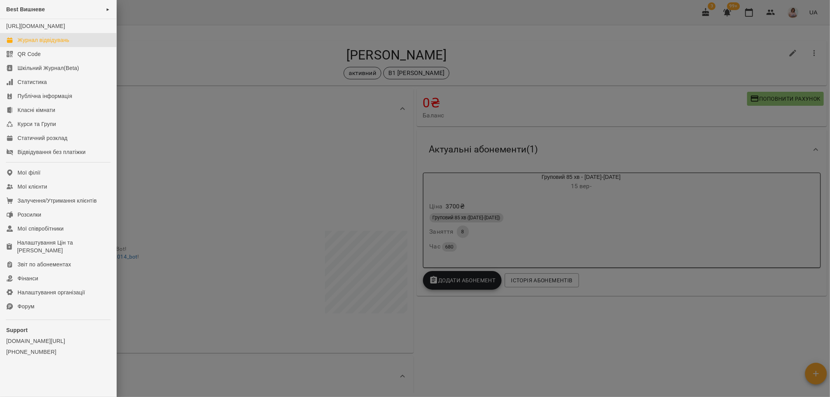
click at [43, 44] on div "Журнал відвідувань" at bounding box center [44, 40] width 52 height 8
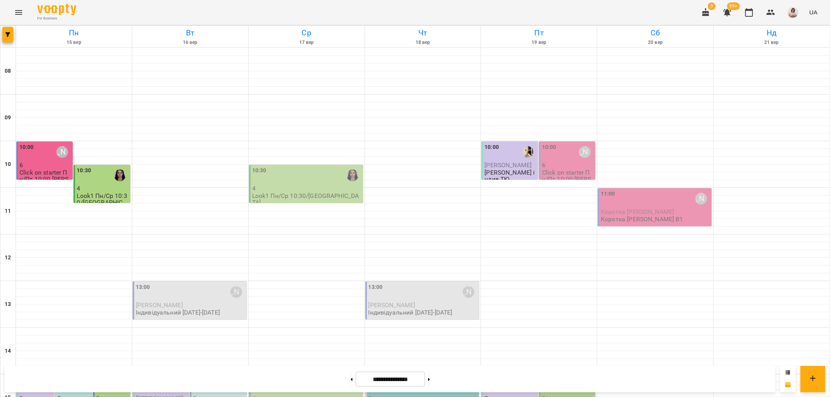
scroll to position [253, 0]
click at [112, 395] on p "3" at bounding box center [112, 398] width 33 height 7
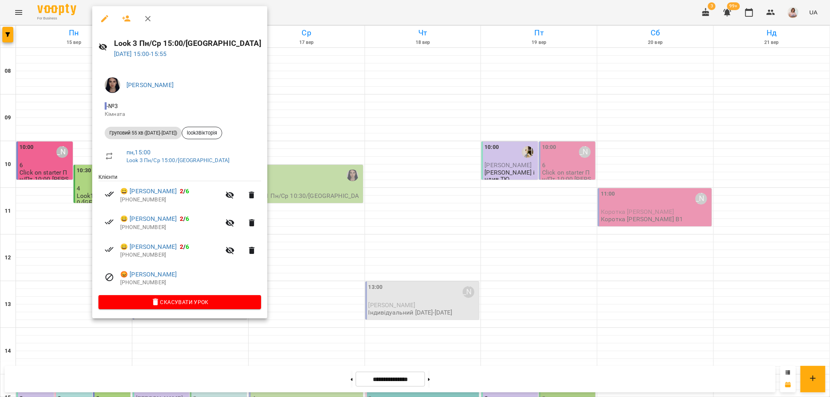
click at [32, 203] on div at bounding box center [415, 198] width 830 height 397
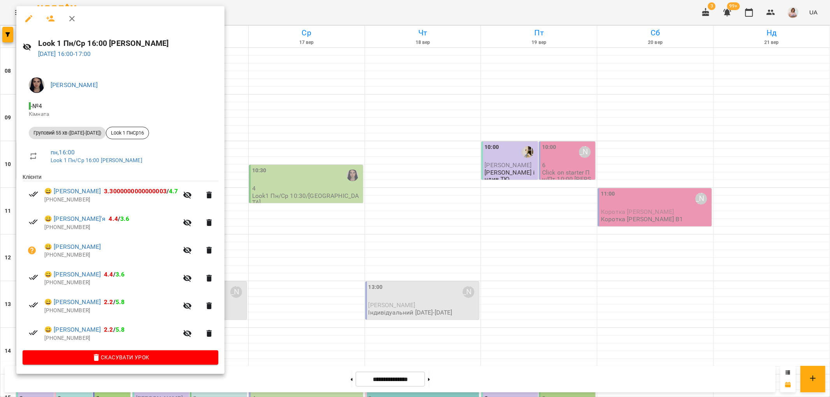
click at [269, 219] on div at bounding box center [415, 198] width 830 height 397
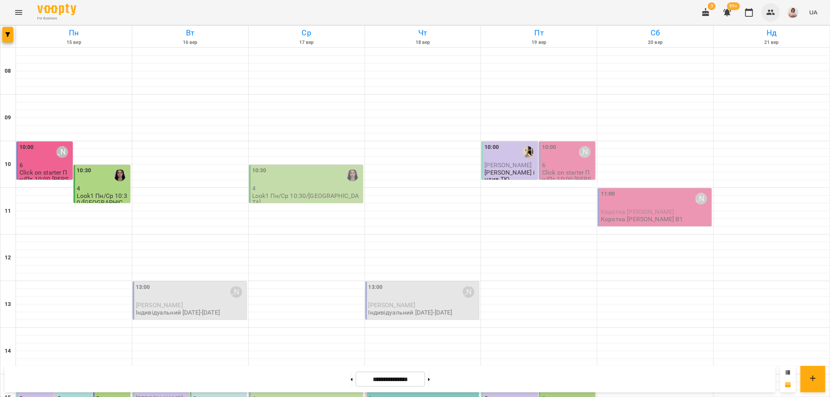
click at [768, 12] on icon "button" at bounding box center [770, 12] width 9 height 9
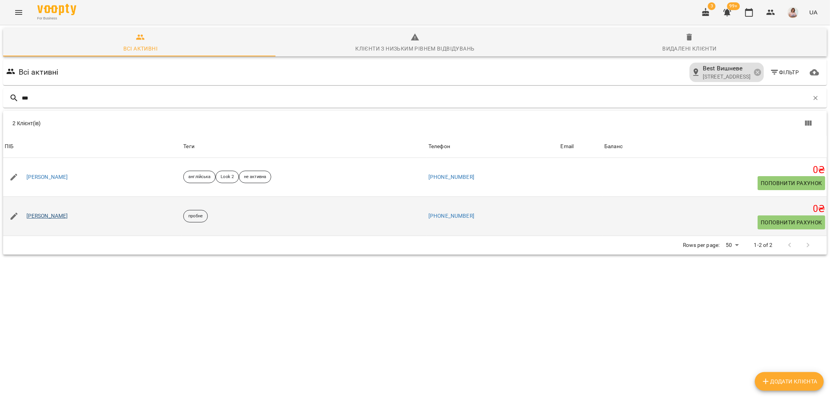
type input "***"
click at [61, 213] on link "[PERSON_NAME]" at bounding box center [47, 217] width 42 height 8
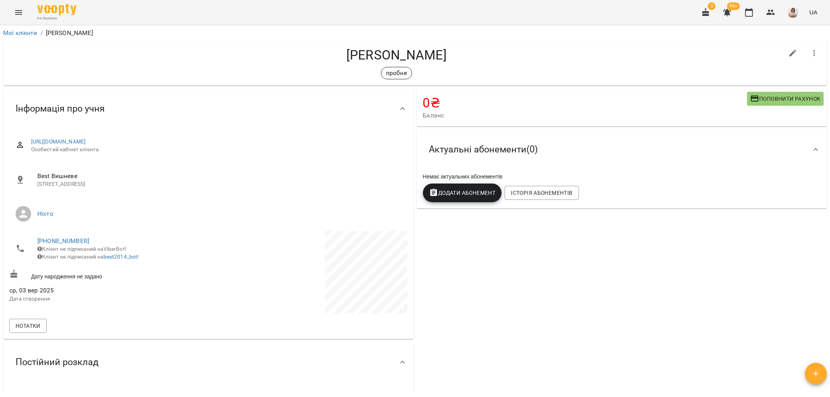
click at [789, 52] on icon "button" at bounding box center [793, 53] width 9 height 9
select select "**"
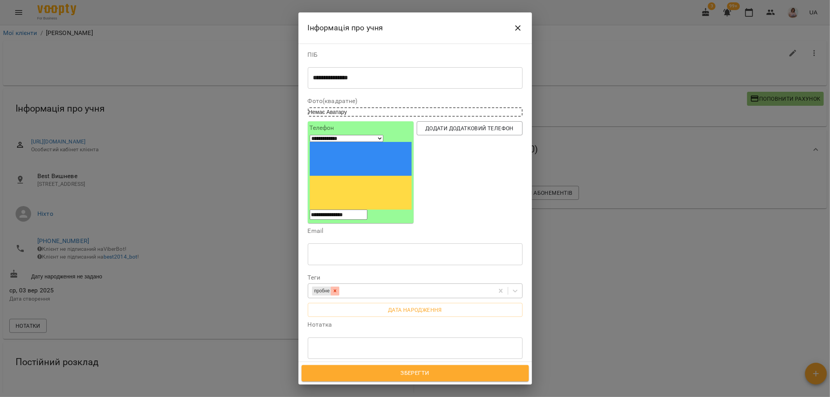
click at [337, 290] on icon at bounding box center [335, 291] width 3 height 3
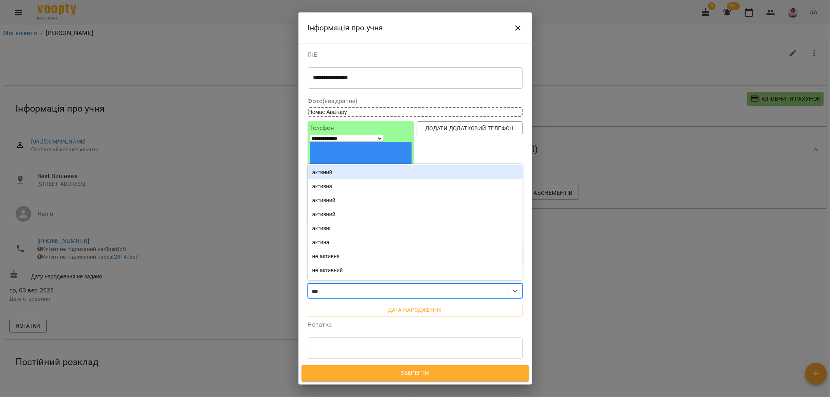
type input "****"
click at [332, 167] on div "активна" at bounding box center [415, 174] width 215 height 14
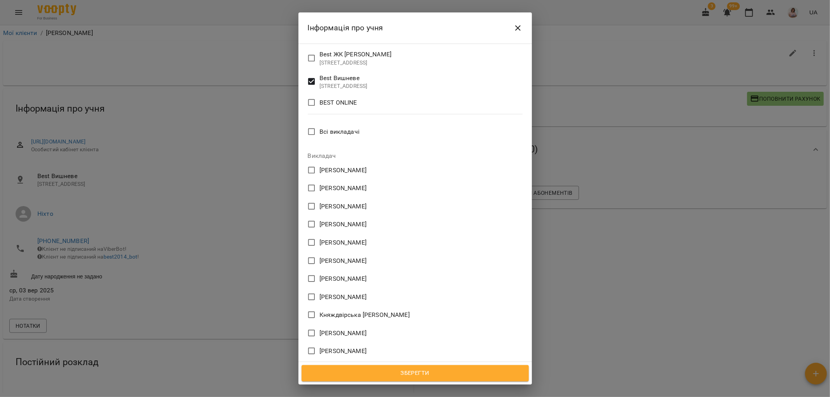
scroll to position [432, 0]
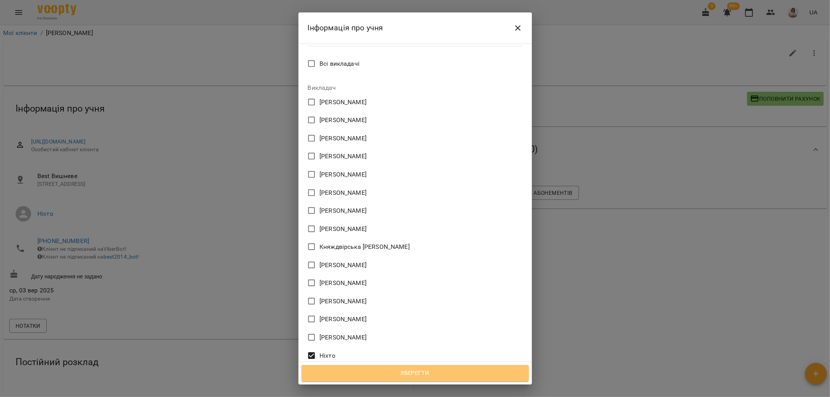
click at [422, 374] on span "Зберегти" at bounding box center [415, 374] width 210 height 10
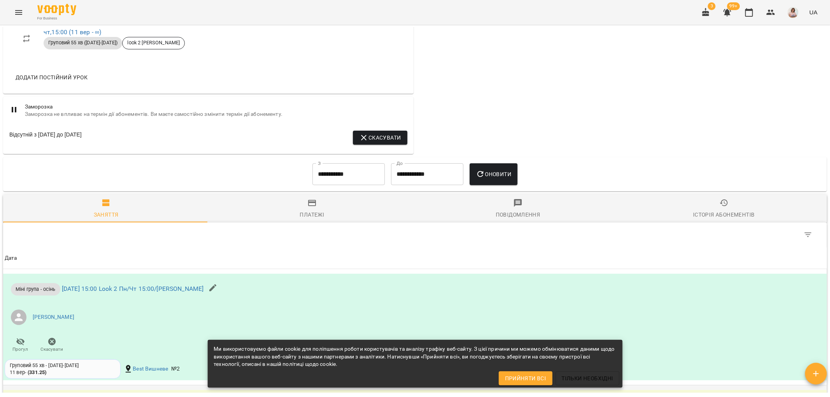
scroll to position [432, 0]
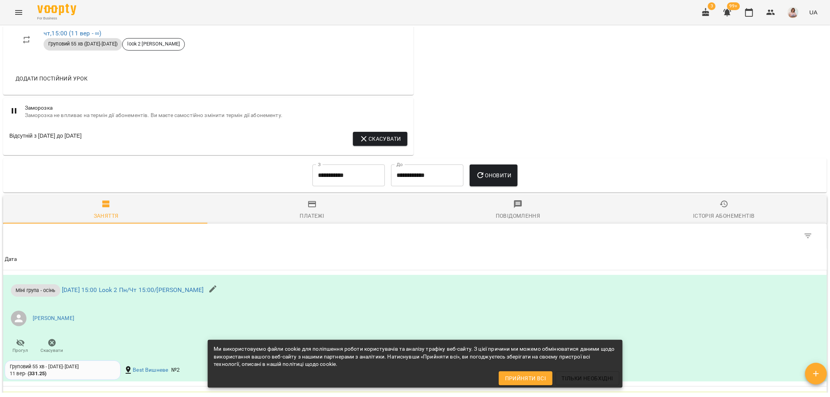
click at [362, 170] on input "**********" at bounding box center [349, 176] width 72 height 22
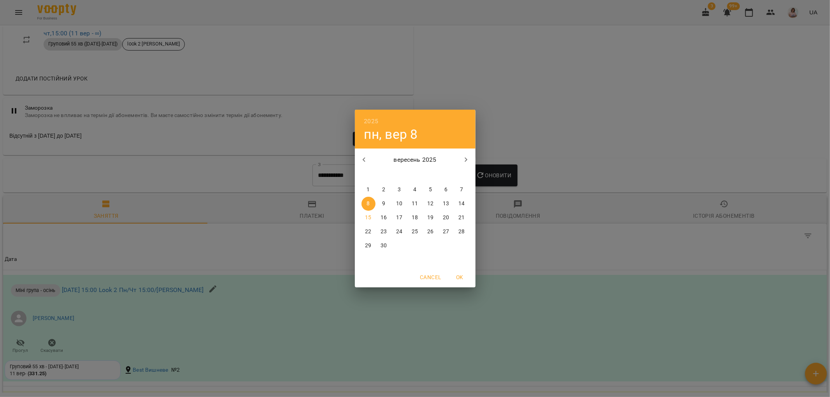
click at [367, 188] on p "1" at bounding box center [368, 190] width 3 height 8
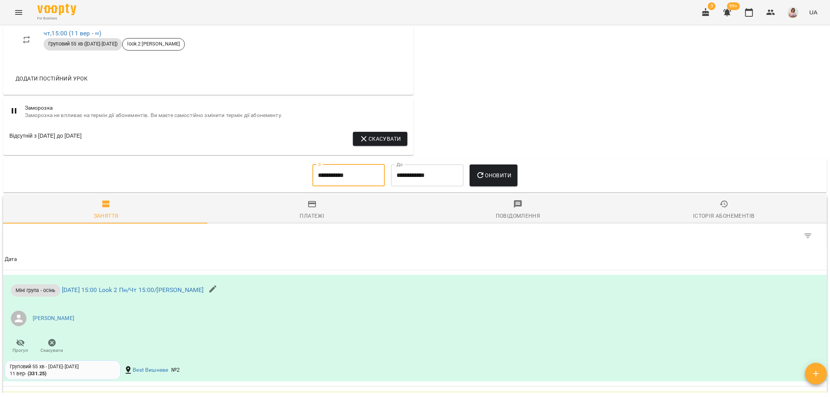
type input "**********"
click at [503, 176] on span "Оновити" at bounding box center [493, 175] width 35 height 9
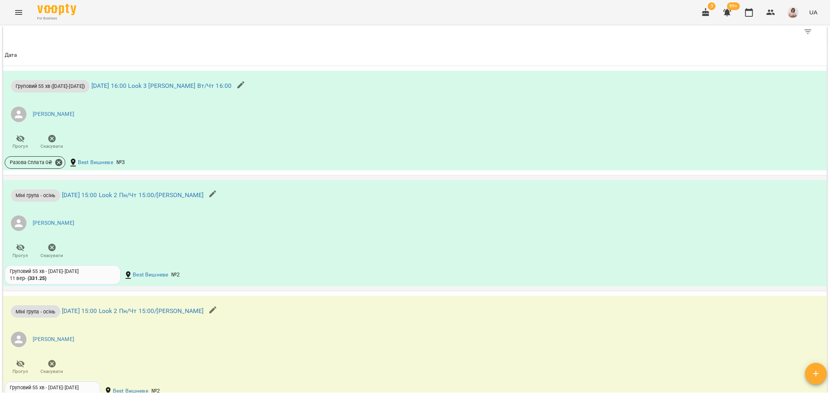
scroll to position [648, 0]
